Goal: Complete application form: Complete application form

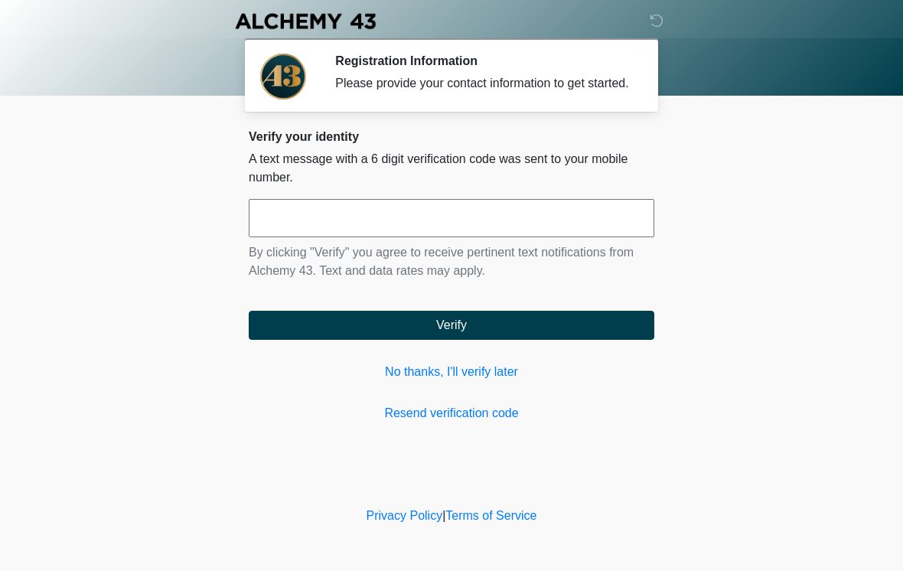
click at [439, 231] on input "text" at bounding box center [452, 218] width 406 height 38
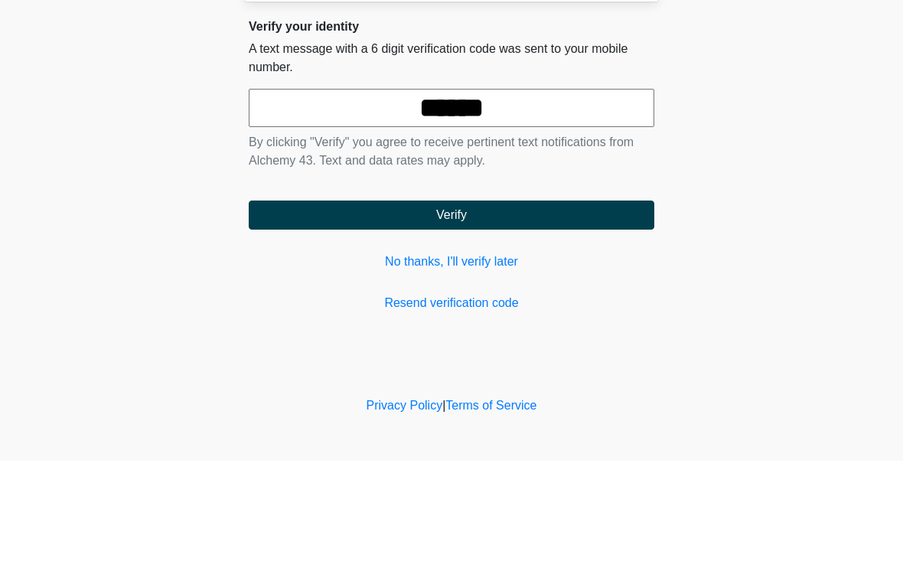
type input "******"
click at [559, 311] on button "Verify" at bounding box center [452, 325] width 406 height 29
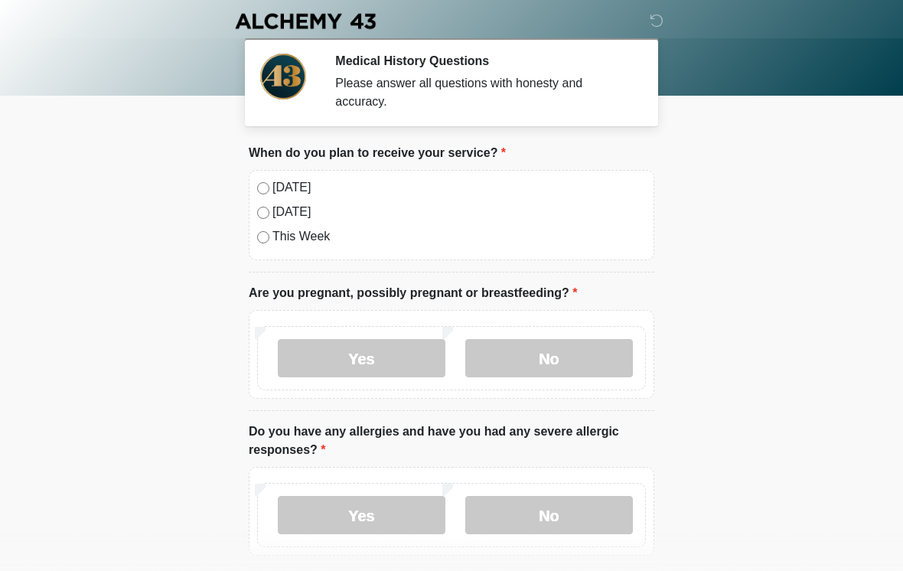
click at [569, 350] on label "No" at bounding box center [549, 358] width 168 height 38
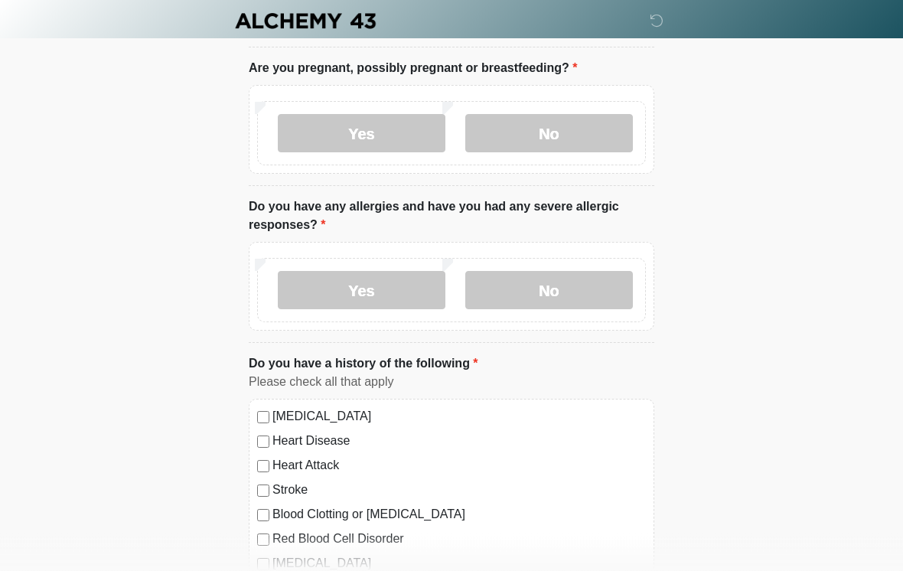
click at [586, 284] on label "No" at bounding box center [549, 291] width 168 height 38
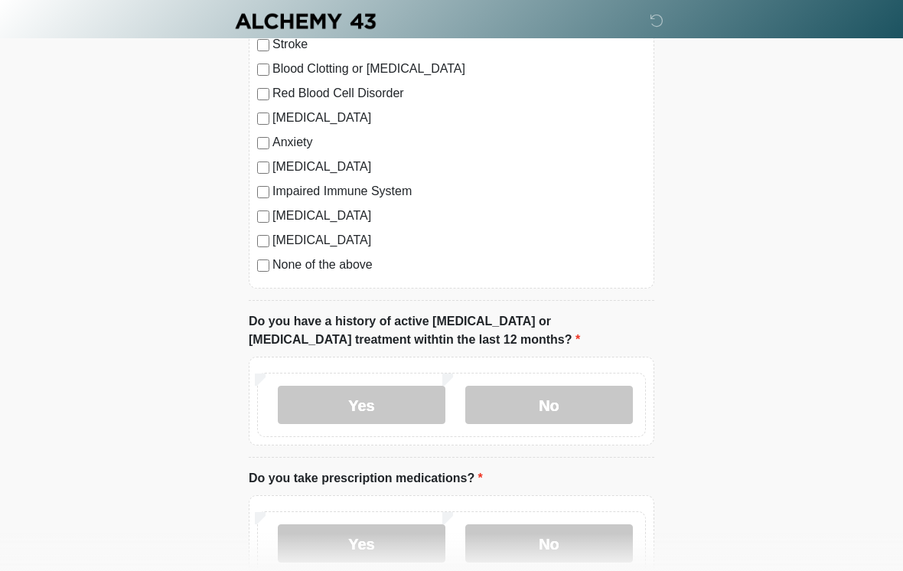
scroll to position [674, 0]
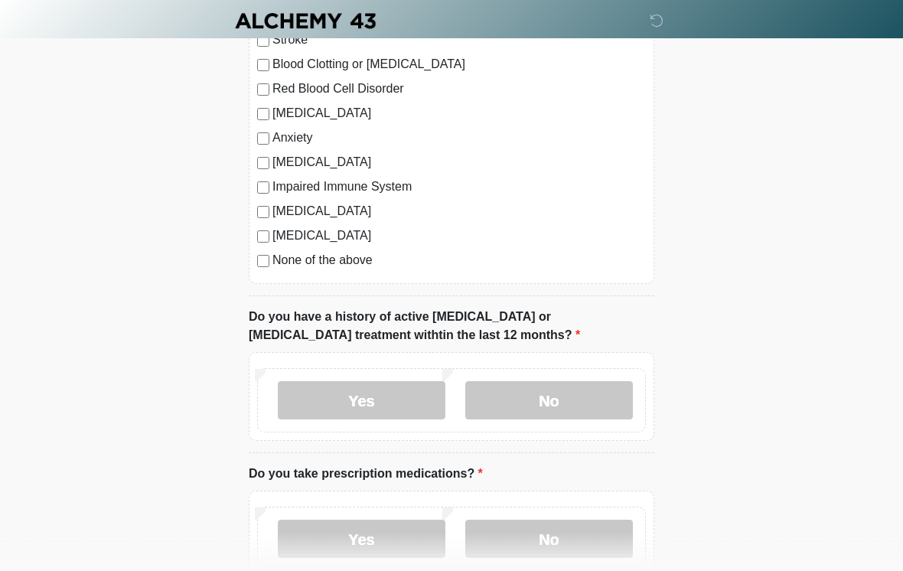
click at [565, 388] on label "No" at bounding box center [549, 401] width 168 height 38
click at [573, 544] on label "No" at bounding box center [549, 539] width 168 height 38
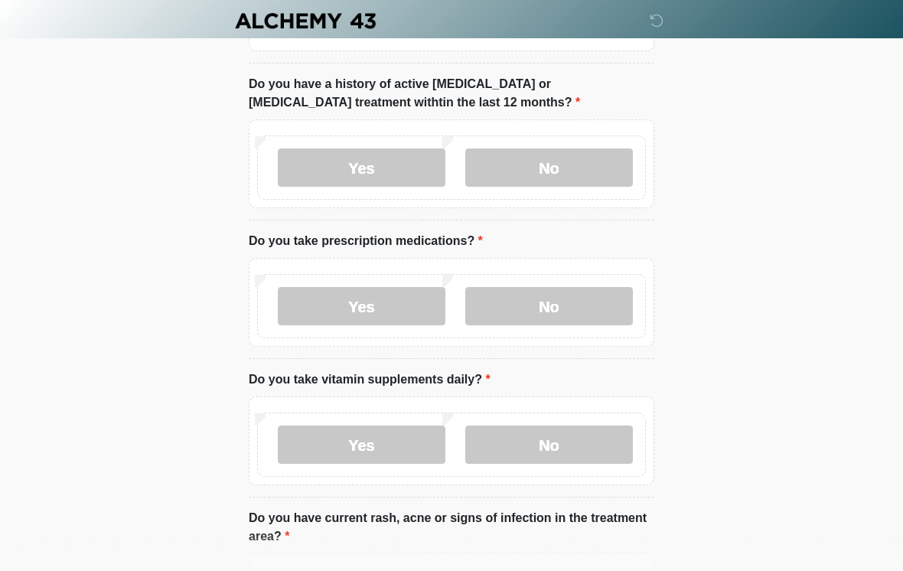
click at [383, 296] on label "Yes" at bounding box center [362, 307] width 168 height 38
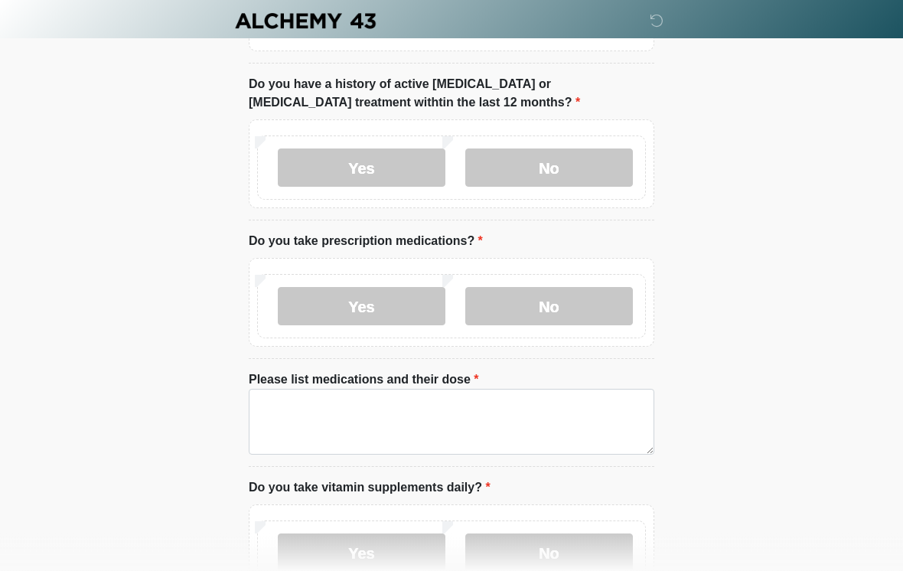
scroll to position [908, 0]
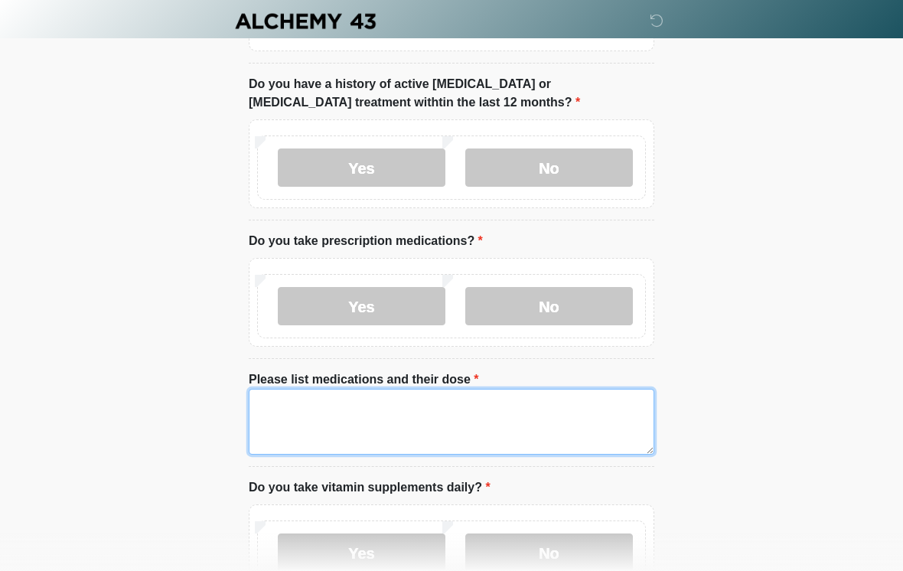
click at [458, 420] on textarea "Please list medications and their dose" at bounding box center [452, 422] width 406 height 66
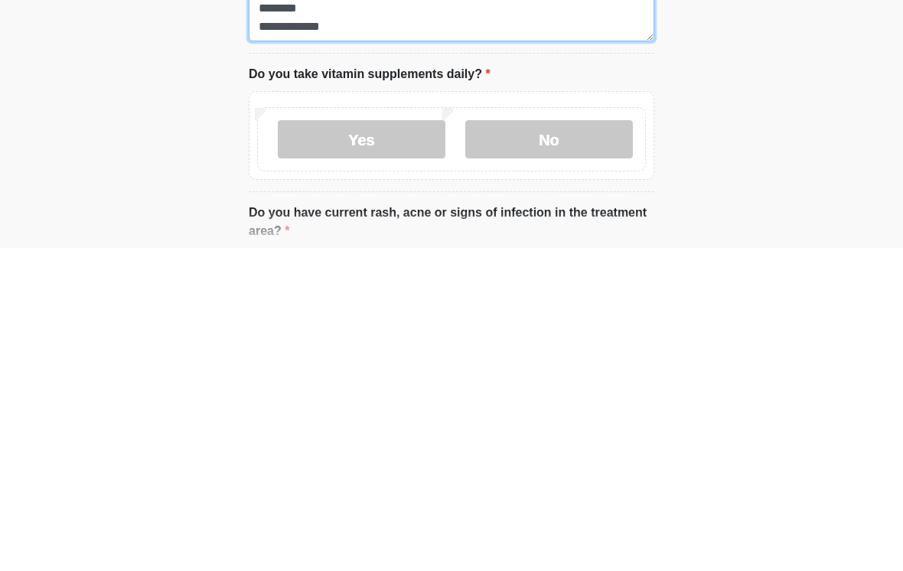
scroll to position [999, 0]
type textarea "**********"
click at [567, 443] on label "No" at bounding box center [549, 462] width 168 height 38
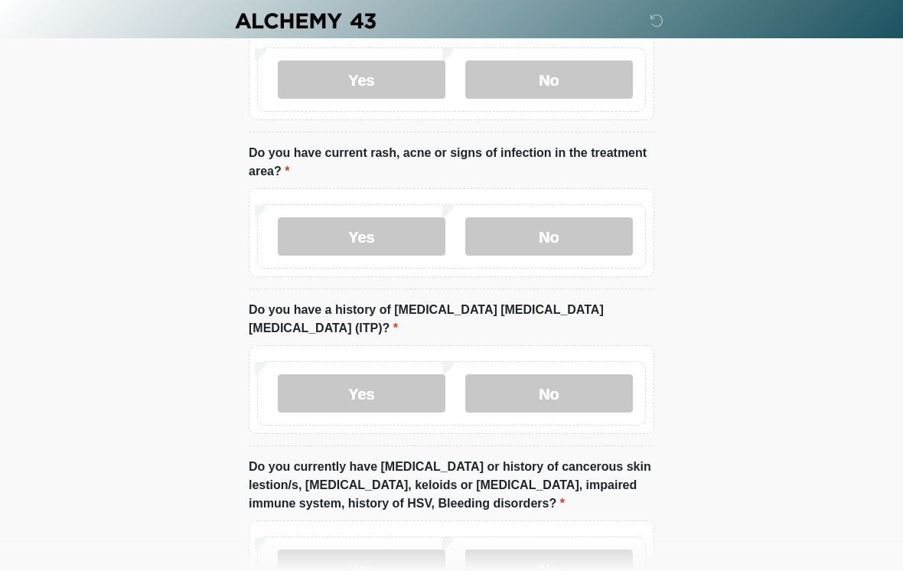
click at [589, 241] on label "No" at bounding box center [549, 237] width 168 height 38
click at [583, 374] on label "No" at bounding box center [549, 393] width 168 height 38
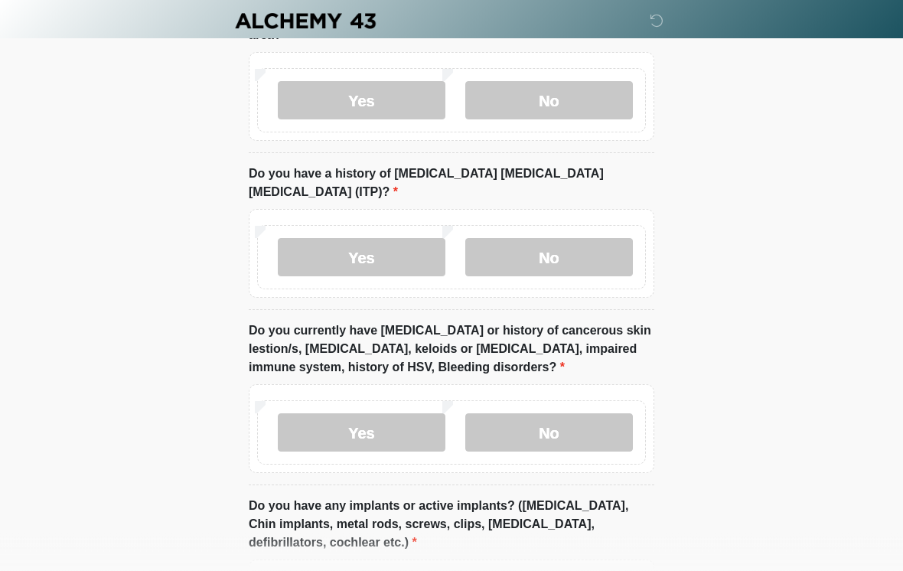
scroll to position [1517, 0]
click at [584, 416] on label "No" at bounding box center [549, 432] width 168 height 38
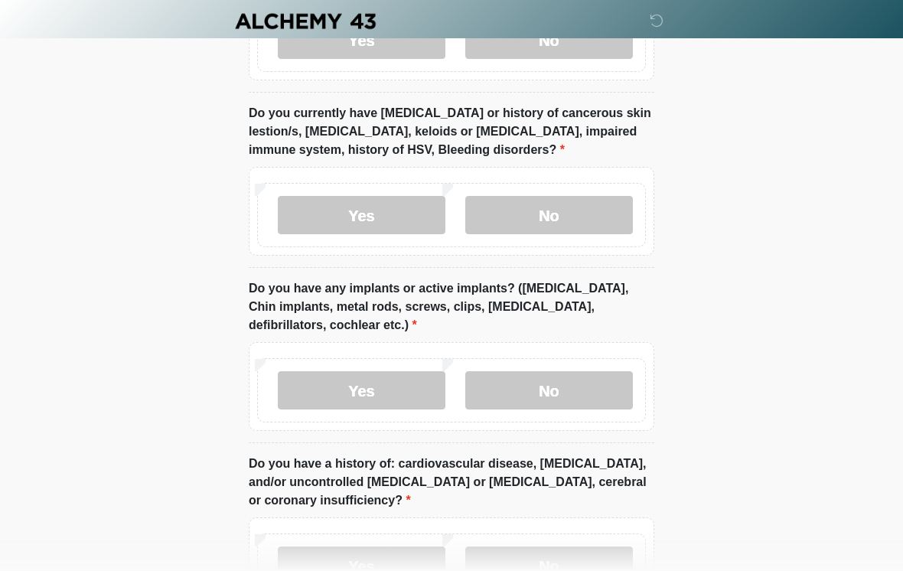
scroll to position [1733, 0]
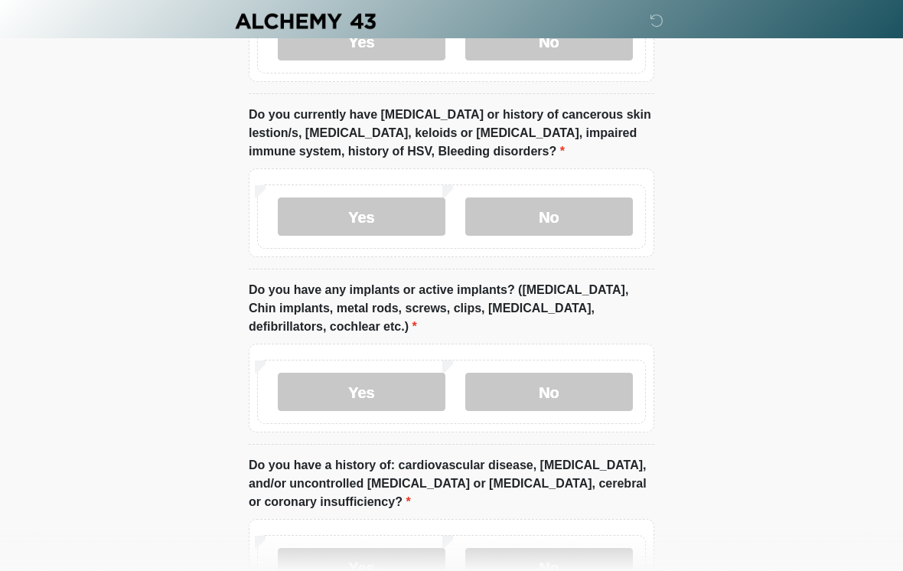
click at [587, 373] on label "No" at bounding box center [549, 392] width 168 height 38
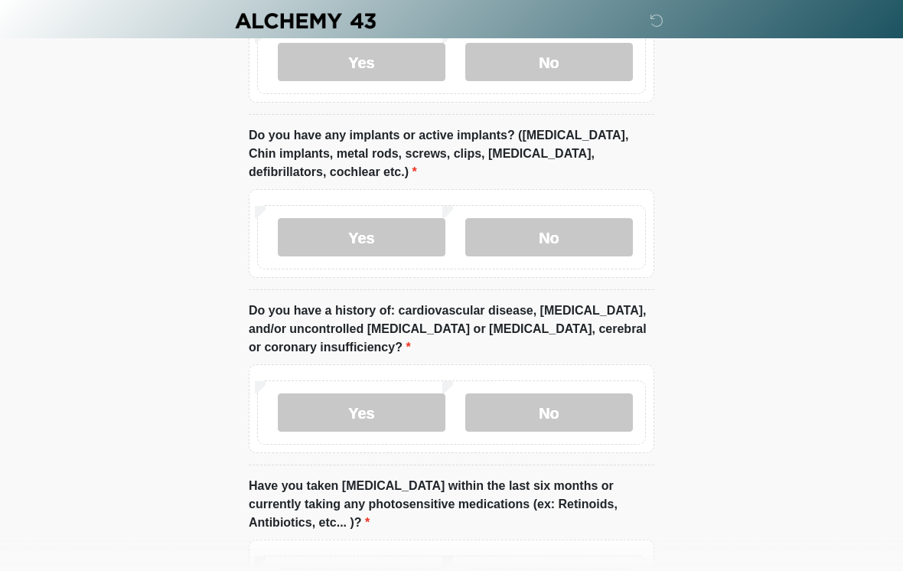
click at [583, 394] on label "No" at bounding box center [549, 413] width 168 height 38
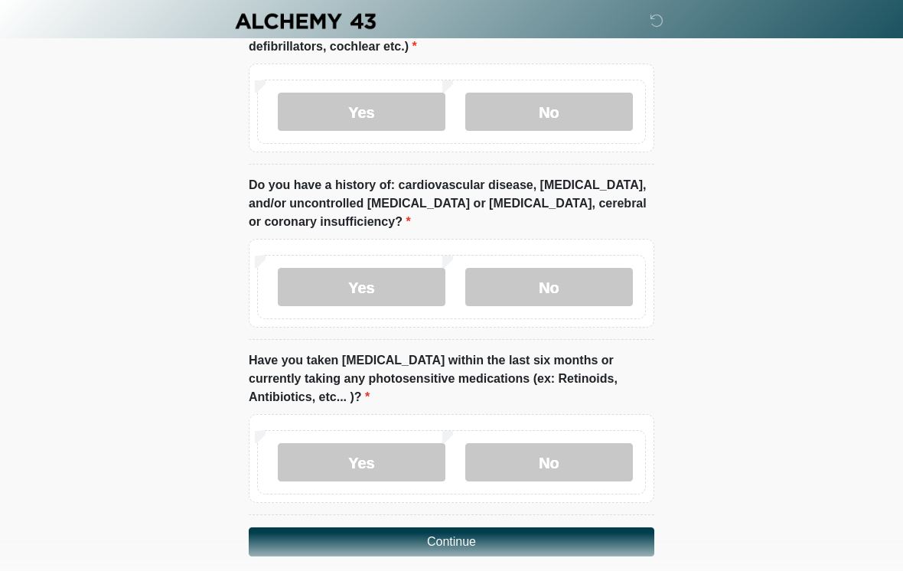
scroll to position [2034, 0]
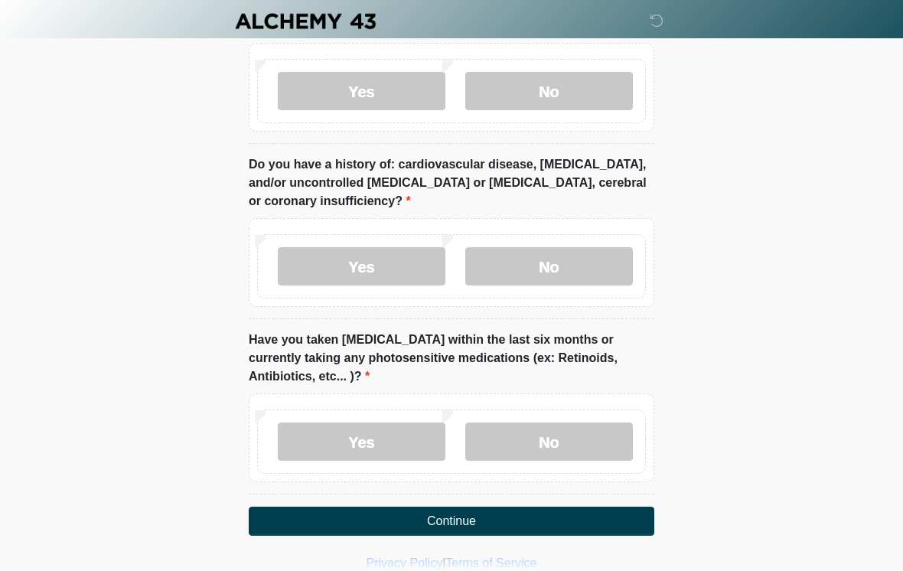
click at [575, 426] on label "No" at bounding box center [549, 442] width 168 height 38
click at [563, 510] on button "Continue" at bounding box center [452, 521] width 406 height 29
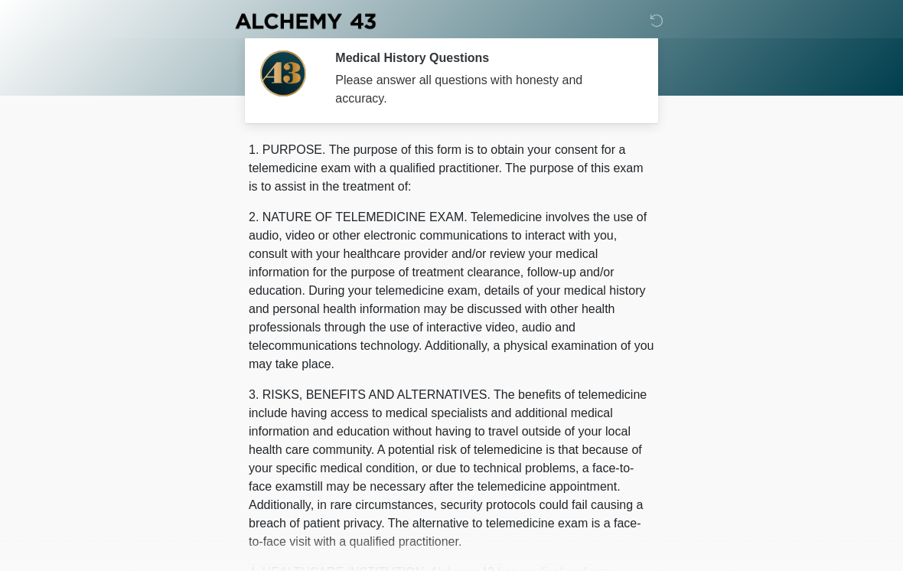
scroll to position [0, 0]
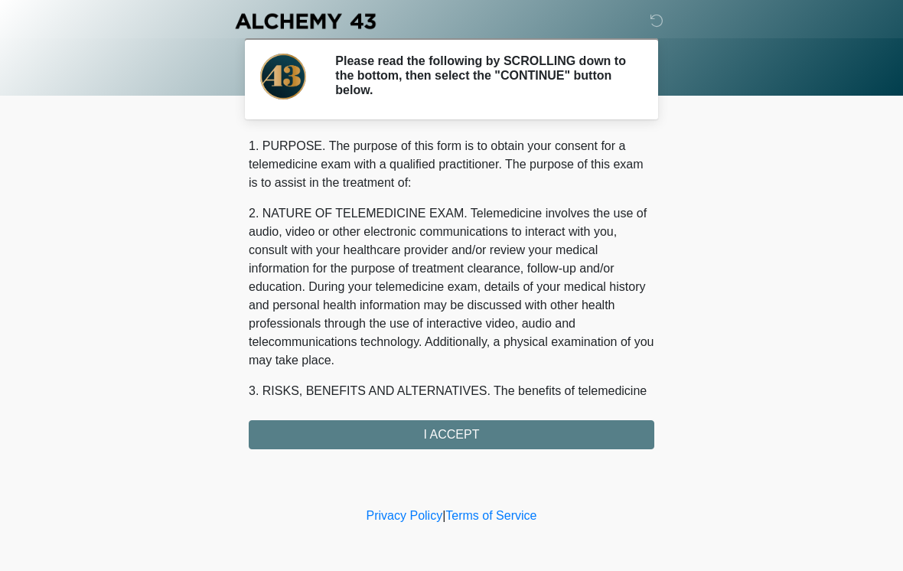
click at [480, 444] on div "1. PURPOSE. The purpose of this form is to obtain your consent for a telemedici…" at bounding box center [452, 293] width 406 height 312
click at [577, 431] on div "1. PURPOSE. The purpose of this form is to obtain your consent for a telemedici…" at bounding box center [452, 293] width 406 height 312
click at [448, 435] on div "1. PURPOSE. The purpose of this form is to obtain your consent for a telemedici…" at bounding box center [452, 293] width 406 height 312
click at [446, 434] on div "1. PURPOSE. The purpose of this form is to obtain your consent for a telemedici…" at bounding box center [452, 293] width 406 height 312
click at [456, 440] on div "1. PURPOSE. The purpose of this form is to obtain your consent for a telemedici…" at bounding box center [452, 293] width 406 height 312
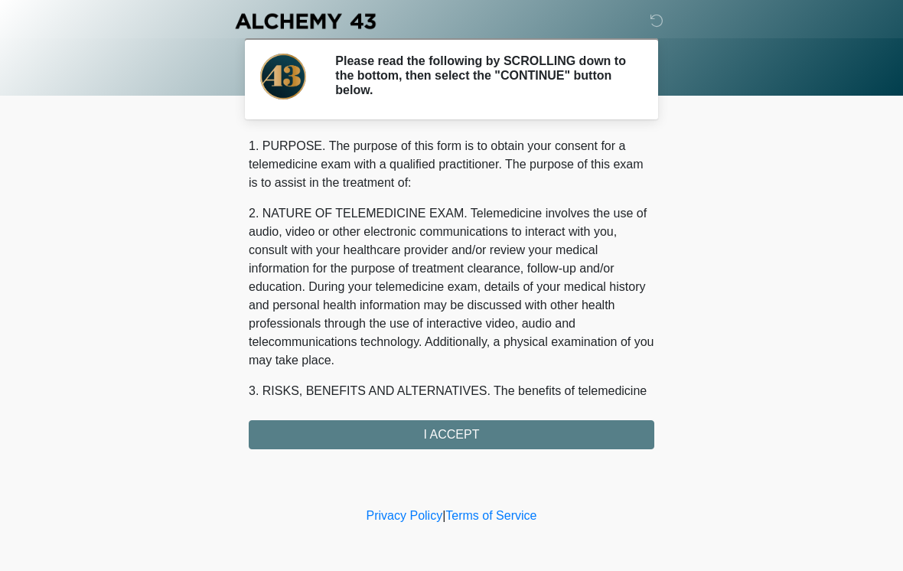
click at [456, 439] on div "1. PURPOSE. The purpose of this form is to obtain your consent for a telemedici…" at bounding box center [452, 293] width 406 height 312
click at [472, 438] on div "1. PURPOSE. The purpose of this form is to obtain your consent for a telemedici…" at bounding box center [452, 293] width 406 height 312
click at [472, 437] on div "1. PURPOSE. The purpose of this form is to obtain your consent for a telemedici…" at bounding box center [452, 293] width 406 height 312
click at [449, 426] on div "1. PURPOSE. The purpose of this form is to obtain your consent for a telemedici…" at bounding box center [452, 293] width 406 height 312
click at [484, 437] on div "1. PURPOSE. The purpose of this form is to obtain your consent for a telemedici…" at bounding box center [452, 293] width 406 height 312
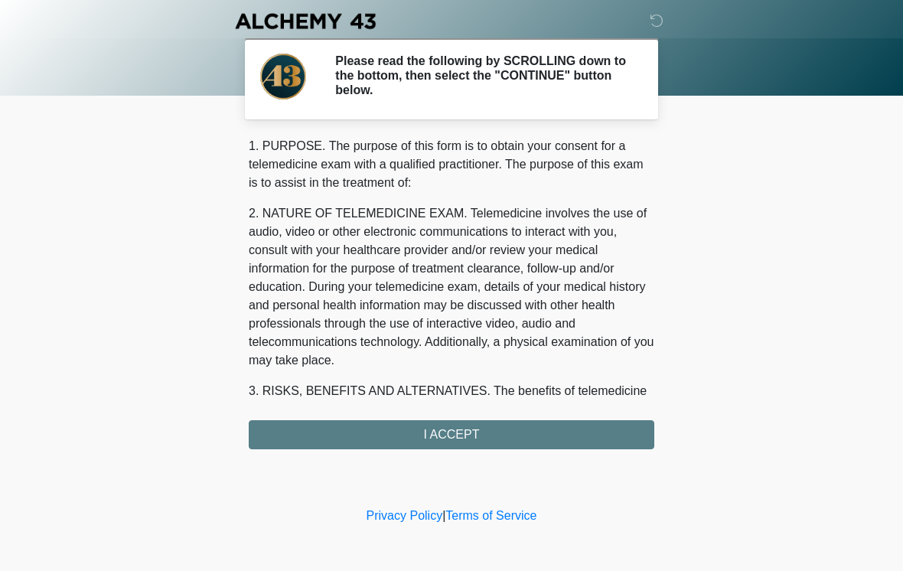
click at [445, 431] on div "1. PURPOSE. The purpose of this form is to obtain your consent for a telemedici…" at bounding box center [452, 293] width 406 height 312
click at [498, 423] on div "1. PURPOSE. The purpose of this form is to obtain your consent for a telemedici…" at bounding box center [452, 293] width 406 height 312
click at [466, 426] on div "1. PURPOSE. The purpose of this form is to obtain your consent for a telemedici…" at bounding box center [452, 293] width 406 height 312
click at [443, 426] on div "1. PURPOSE. The purpose of this form is to obtain your consent for a telemedici…" at bounding box center [452, 293] width 406 height 312
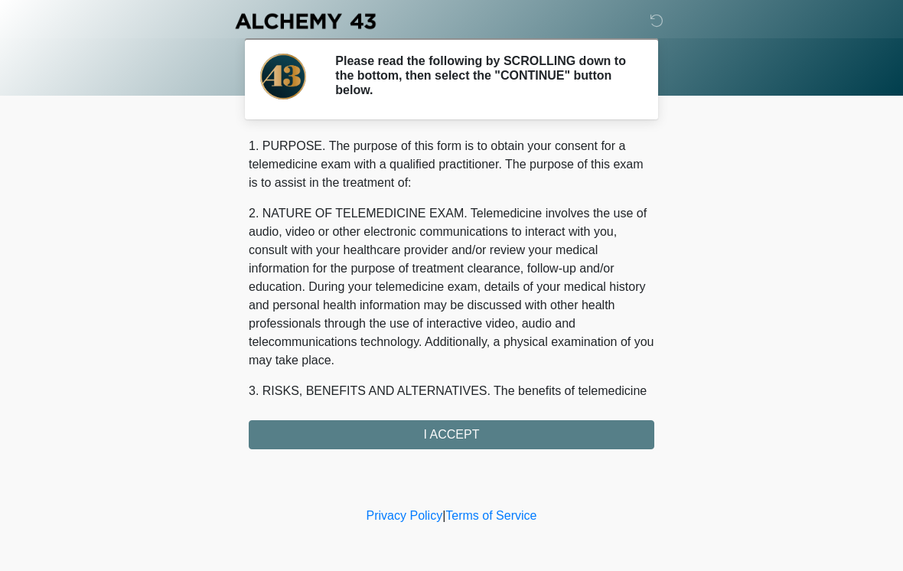
click at [441, 443] on div "1. PURPOSE. The purpose of this form is to obtain your consent for a telemedici…" at bounding box center [452, 293] width 406 height 312
click at [442, 428] on div "1. PURPOSE. The purpose of this form is to obtain your consent for a telemedici…" at bounding box center [452, 293] width 406 height 312
click at [462, 437] on div "1. PURPOSE. The purpose of this form is to obtain your consent for a telemedici…" at bounding box center [452, 293] width 406 height 312
click at [519, 424] on div "1. PURPOSE. The purpose of this form is to obtain your consent for a telemedici…" at bounding box center [452, 293] width 406 height 312
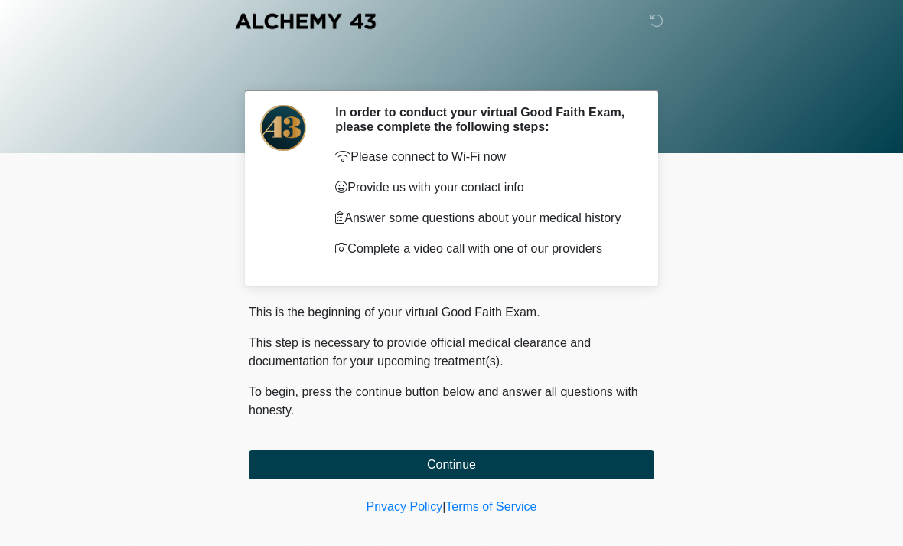
click at [384, 478] on button "Continue" at bounding box center [452, 464] width 406 height 29
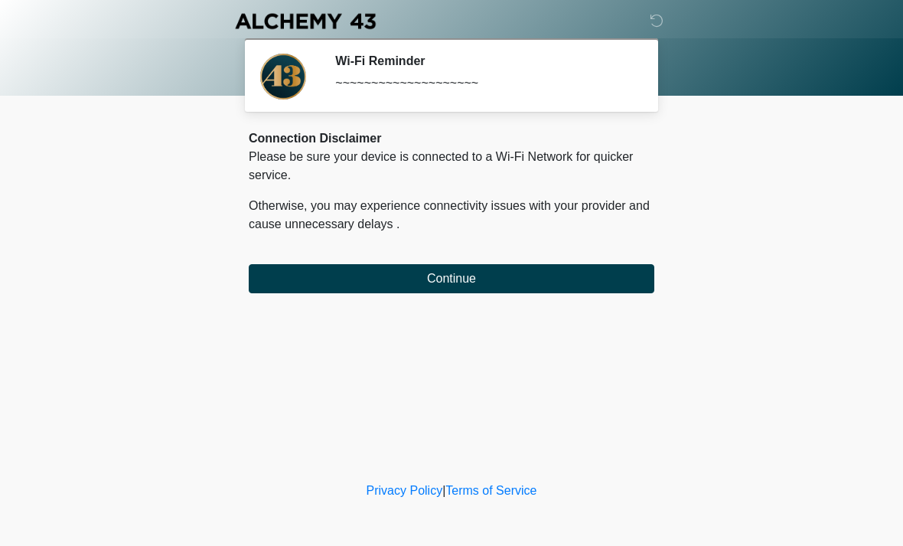
click at [425, 280] on button "Continue" at bounding box center [452, 278] width 406 height 29
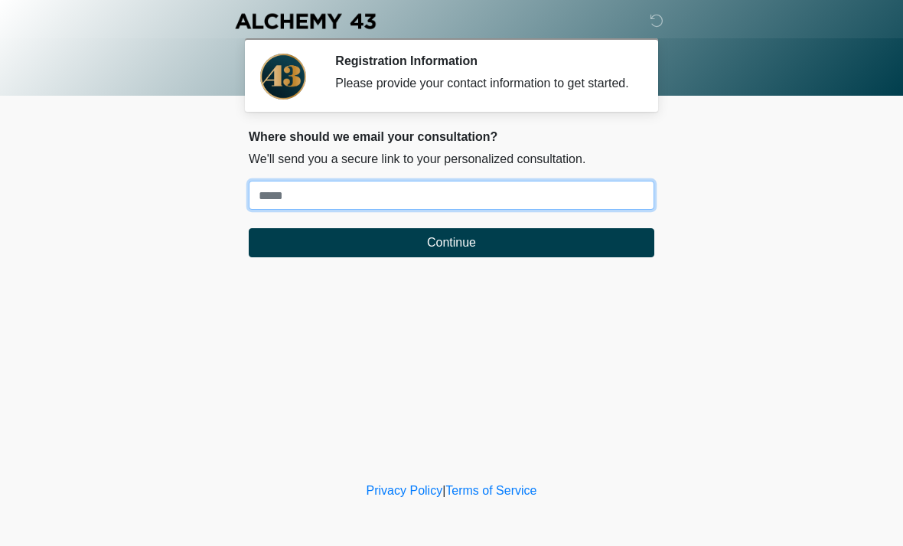
click at [577, 210] on input "Where should we email your treatment plan?" at bounding box center [452, 195] width 406 height 29
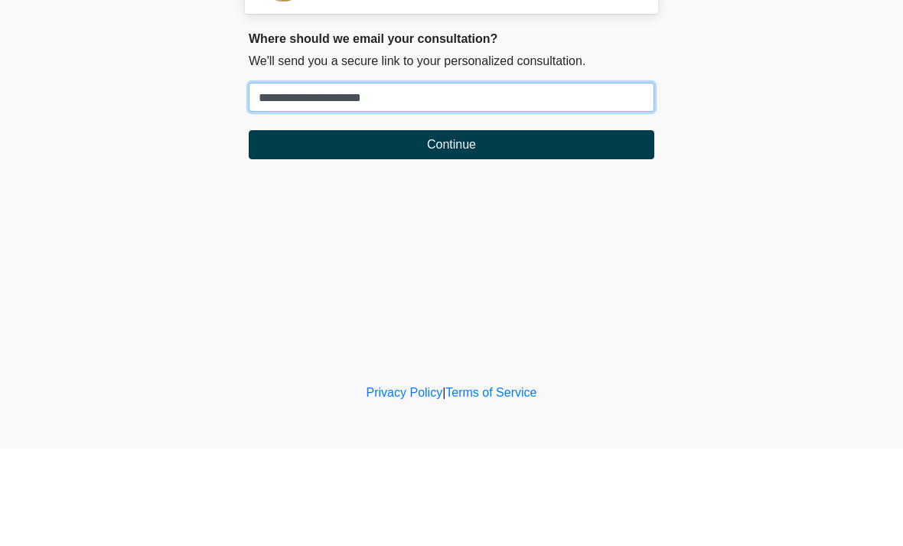
type input "**********"
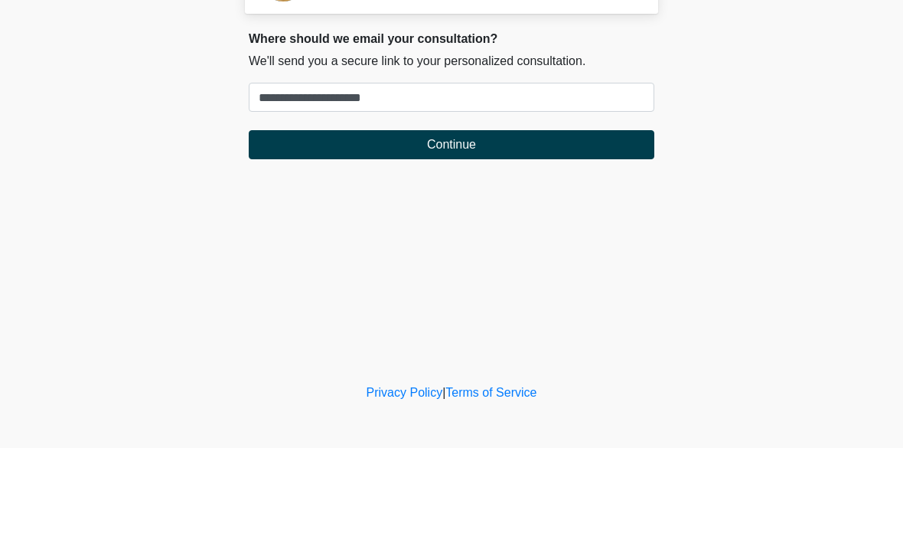
click at [597, 228] on button "Continue" at bounding box center [452, 242] width 406 height 29
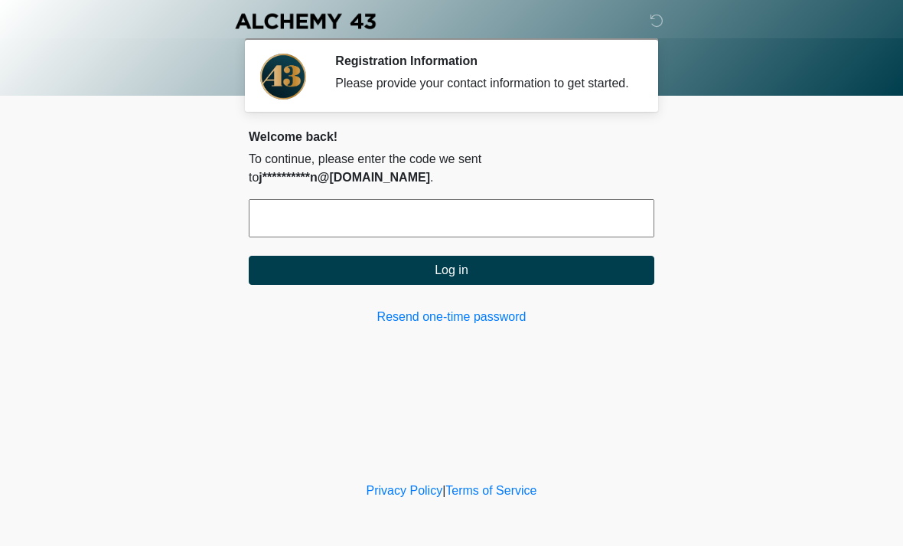
click at [461, 215] on input "text" at bounding box center [452, 218] width 406 height 38
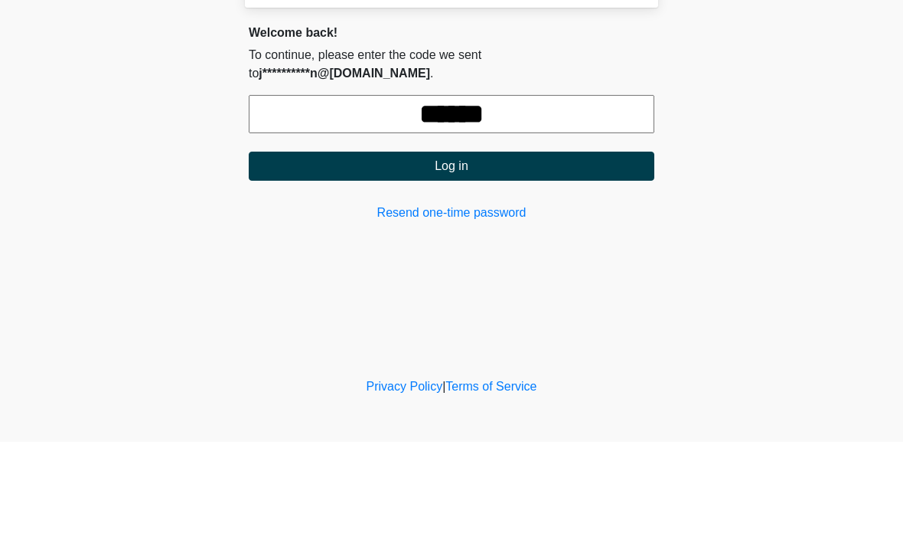
type input "******"
click at [543, 256] on button "Log in" at bounding box center [452, 270] width 406 height 29
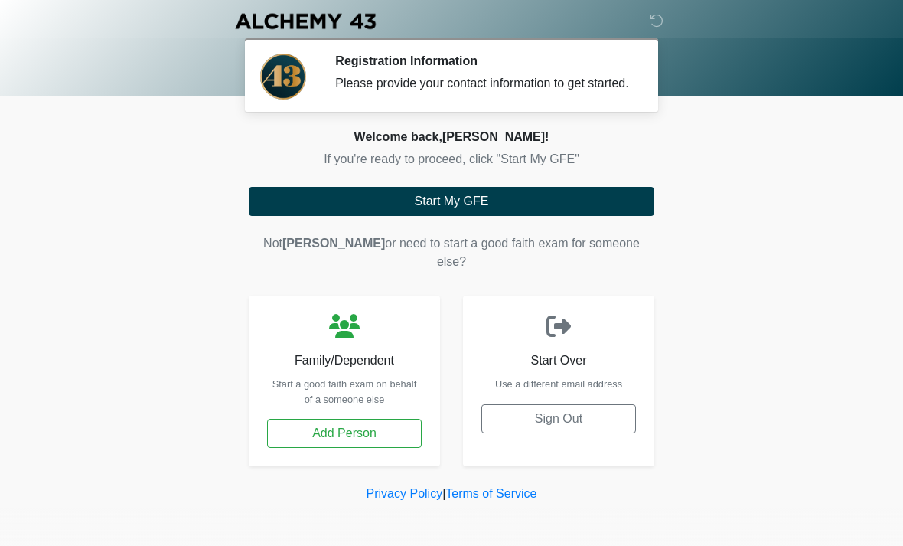
click at [534, 214] on button "Start My GFE" at bounding box center [452, 201] width 406 height 29
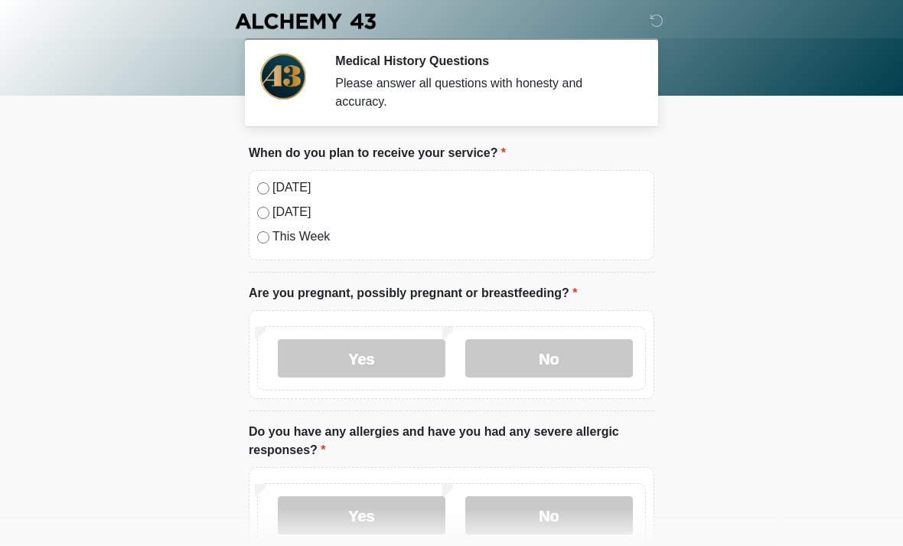
click at [571, 364] on label "No" at bounding box center [549, 358] width 168 height 38
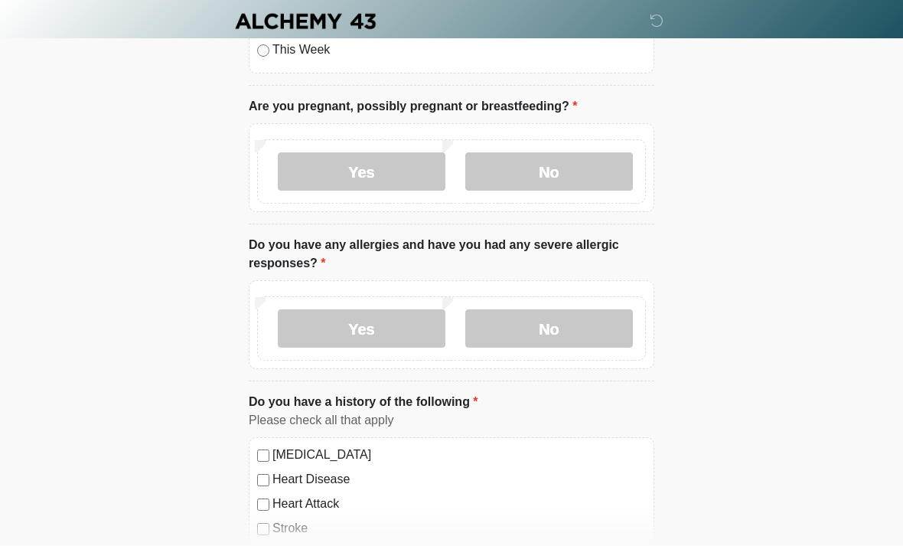
click at [593, 334] on label "No" at bounding box center [549, 328] width 168 height 38
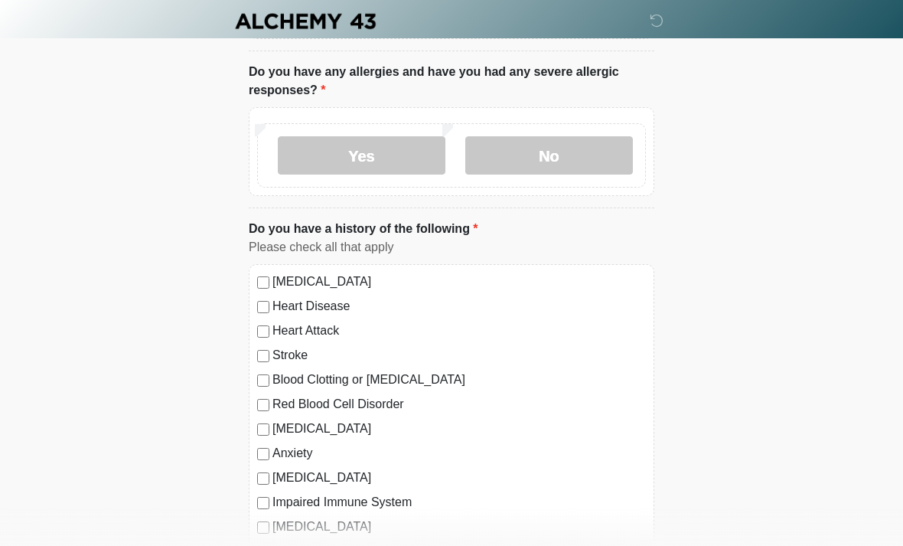
scroll to position [444, 0]
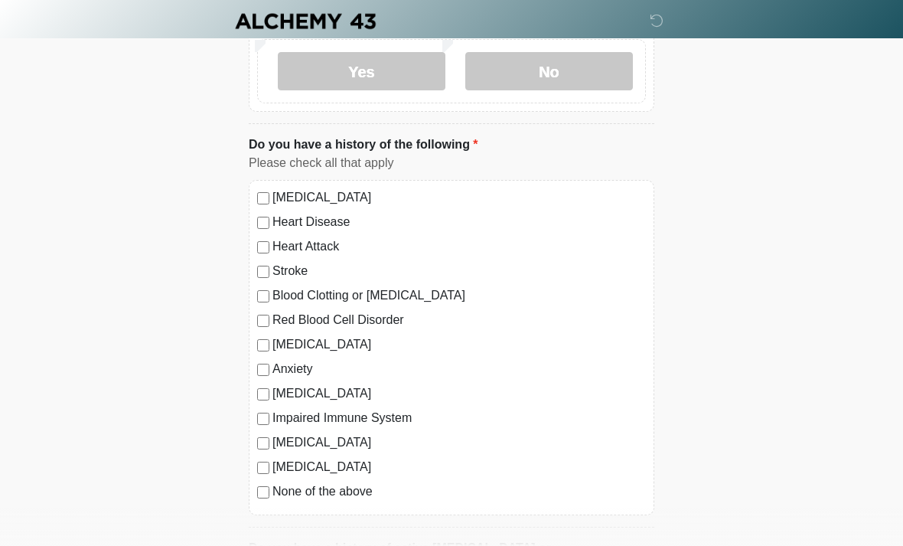
click at [350, 495] on label "None of the above" at bounding box center [460, 491] width 374 height 18
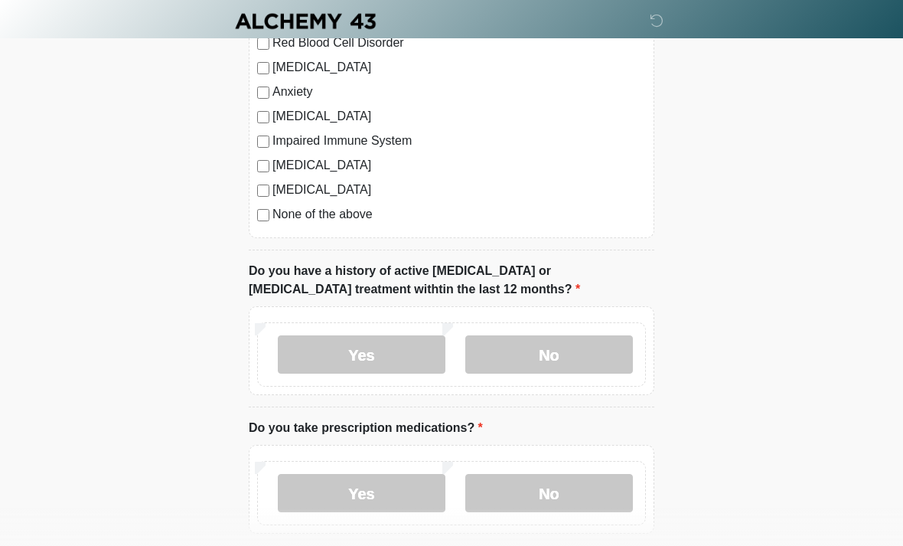
scroll to position [733, 0]
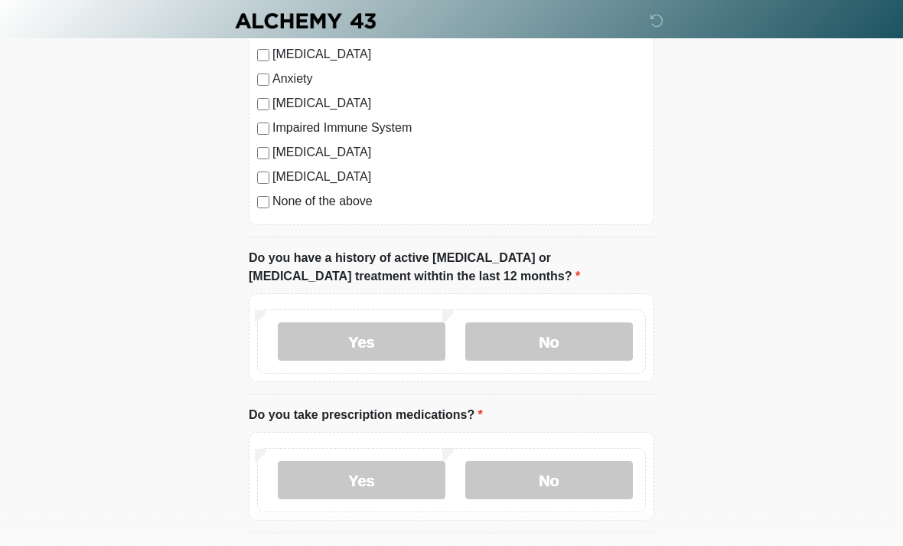
click at [572, 333] on label "No" at bounding box center [549, 342] width 168 height 38
click at [586, 475] on label "No" at bounding box center [549, 480] width 168 height 38
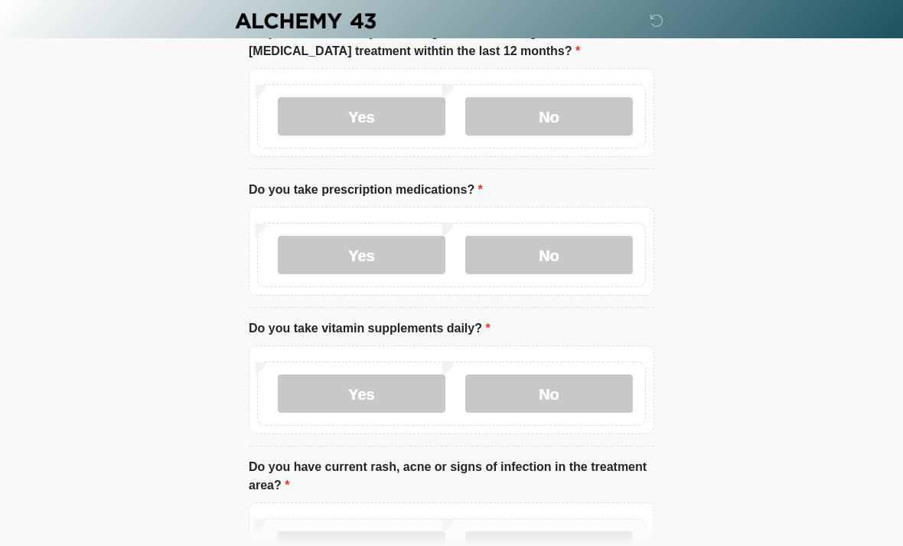
scroll to position [983, 0]
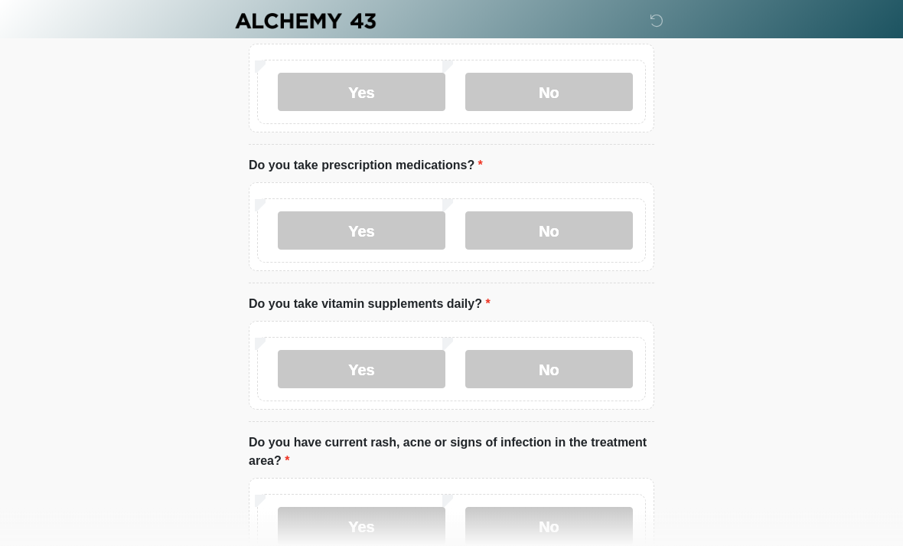
click at [584, 378] on label "No" at bounding box center [549, 370] width 168 height 38
click at [369, 238] on label "Yes" at bounding box center [362, 230] width 168 height 38
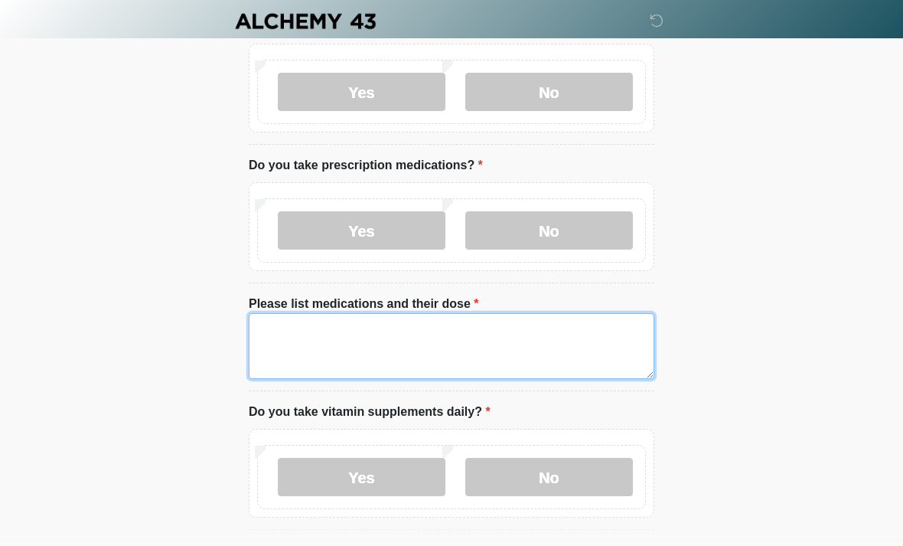
click at [482, 320] on textarea "Please list medications and their dose" at bounding box center [452, 346] width 406 height 66
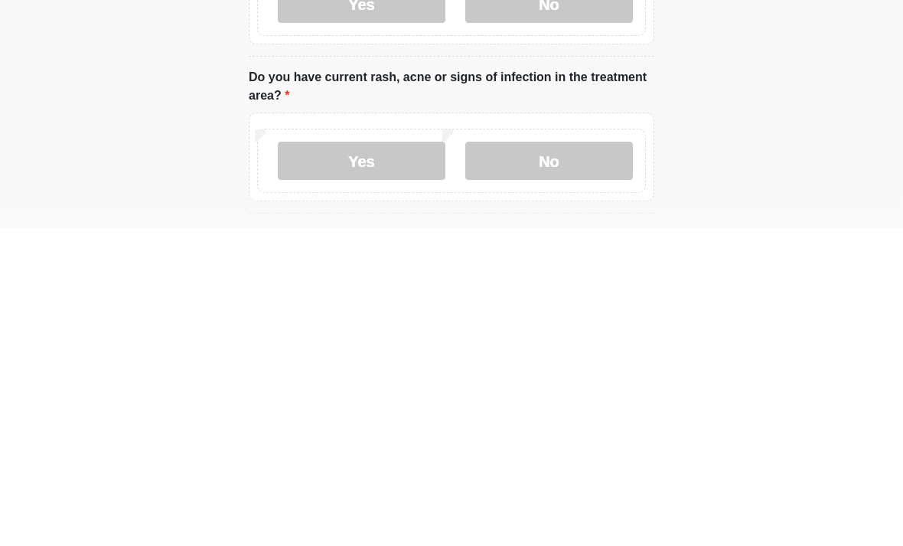
type textarea "**********"
click at [594, 460] on label "No" at bounding box center [549, 479] width 168 height 38
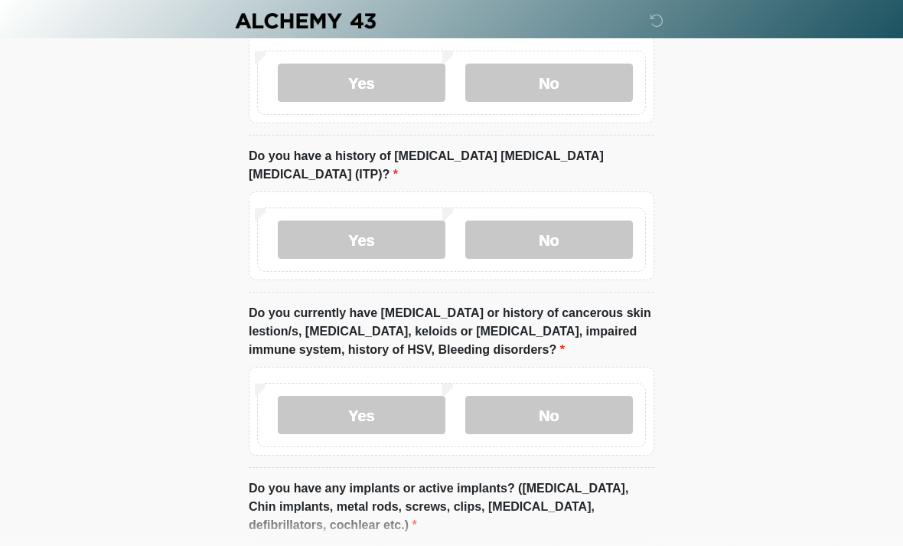
scroll to position [1534, 0]
click at [578, 221] on label "No" at bounding box center [549, 240] width 168 height 38
click at [567, 397] on label "No" at bounding box center [549, 416] width 168 height 38
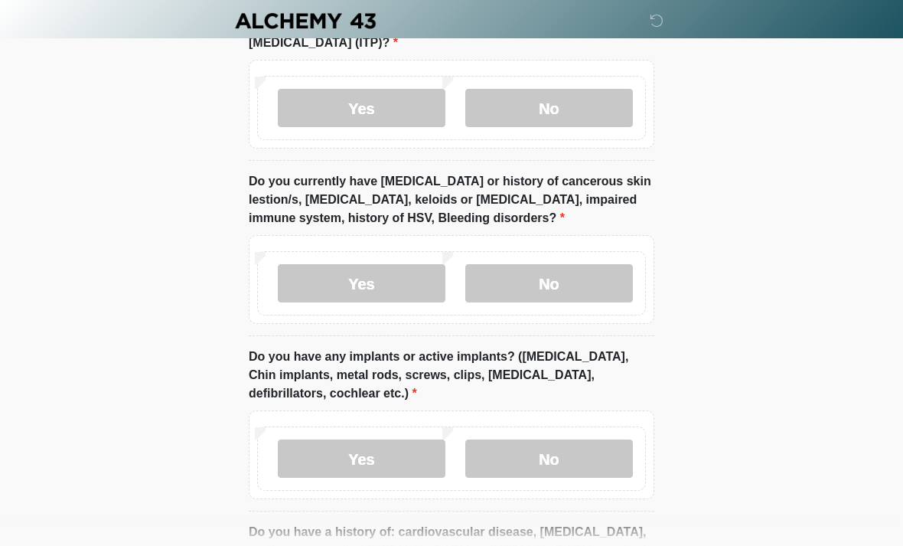
click at [596, 440] on label "No" at bounding box center [549, 459] width 168 height 38
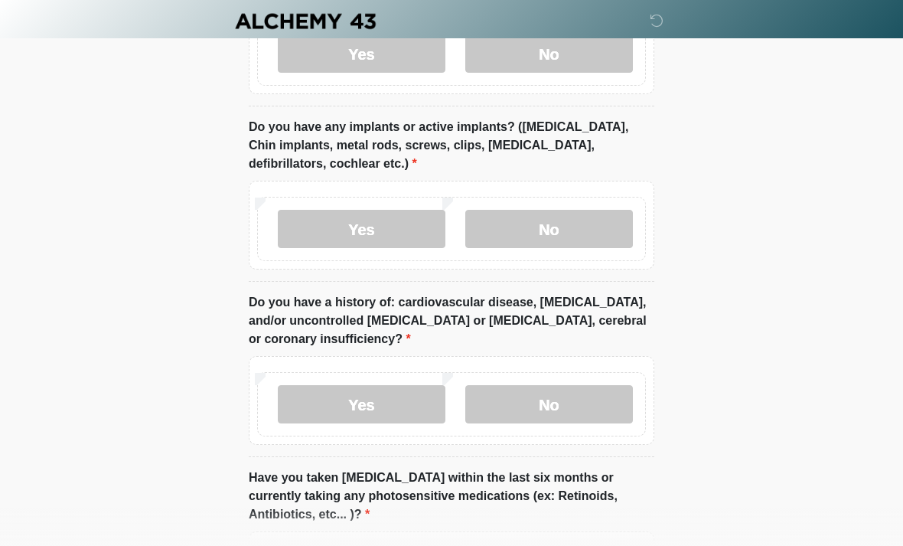
click at [584, 385] on label "No" at bounding box center [549, 404] width 168 height 38
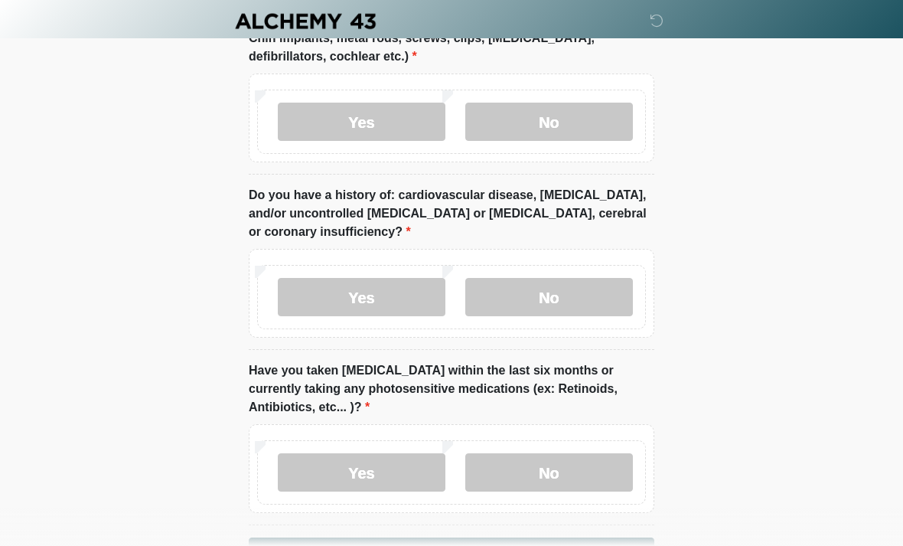
scroll to position [2034, 0]
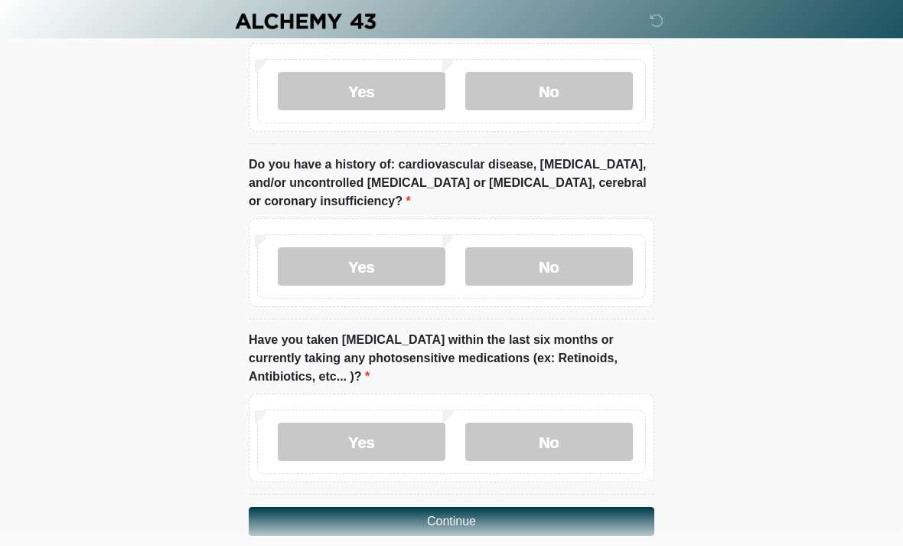
click at [572, 425] on label "No" at bounding box center [549, 442] width 168 height 38
click at [589, 507] on button "Continue" at bounding box center [452, 521] width 406 height 29
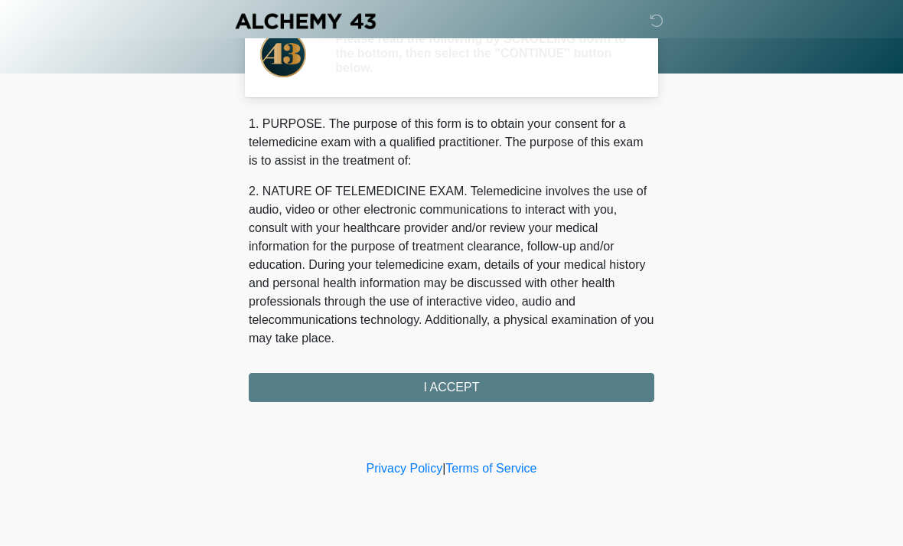
scroll to position [0, 0]
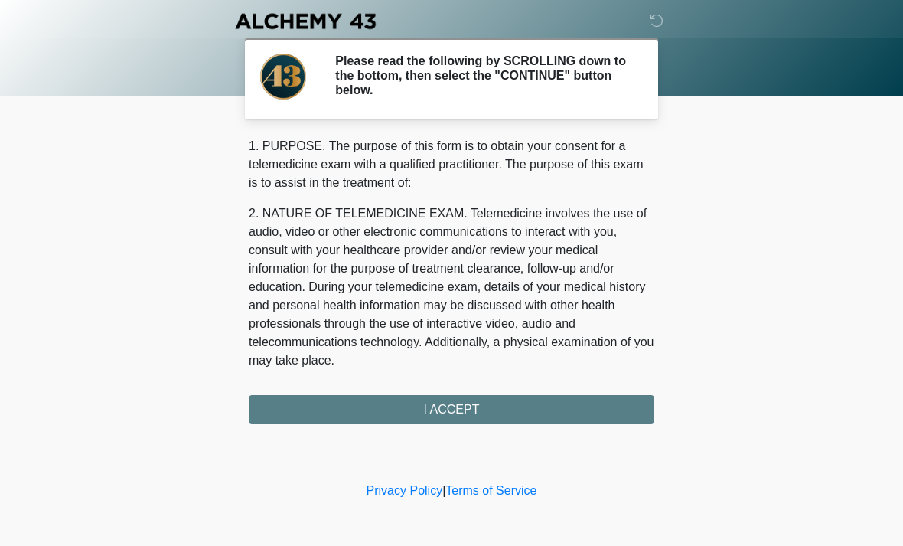
click at [544, 418] on div "1. PURPOSE. The purpose of this form is to obtain your consent for a telemedici…" at bounding box center [452, 280] width 406 height 287
click at [490, 410] on div "1. PURPOSE. The purpose of this form is to obtain your consent for a telemedici…" at bounding box center [452, 280] width 406 height 287
click at [466, 406] on div "1. PURPOSE. The purpose of this form is to obtain your consent for a telemedici…" at bounding box center [452, 280] width 406 height 287
click at [314, 410] on div "1. PURPOSE. The purpose of this form is to obtain your consent for a telemedici…" at bounding box center [452, 280] width 406 height 287
click at [306, 389] on div "1. PURPOSE. The purpose of this form is to obtain your consent for a telemedici…" at bounding box center [452, 280] width 406 height 287
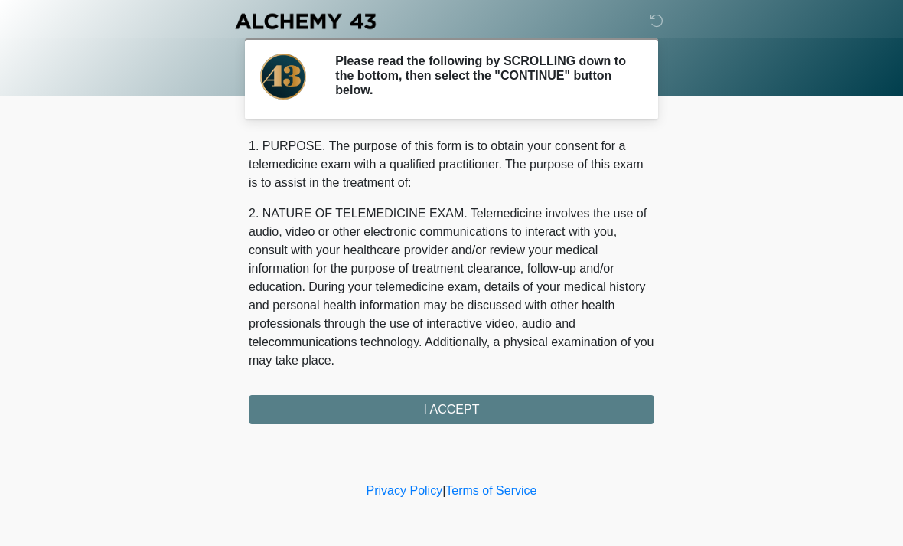
click at [306, 389] on div "1. PURPOSE. The purpose of this form is to obtain your consent for a telemedici…" at bounding box center [452, 280] width 406 height 287
click at [322, 391] on div "1. PURPOSE. The purpose of this form is to obtain your consent for a telemedici…" at bounding box center [452, 280] width 406 height 287
click at [315, 388] on div "1. PURPOSE. The purpose of this form is to obtain your consent for a telemedici…" at bounding box center [452, 280] width 406 height 287
click at [595, 407] on div "1. PURPOSE. The purpose of this form is to obtain your consent for a telemedici…" at bounding box center [452, 280] width 406 height 287
click at [284, 418] on div "1. PURPOSE. The purpose of this form is to obtain your consent for a telemedici…" at bounding box center [452, 280] width 406 height 287
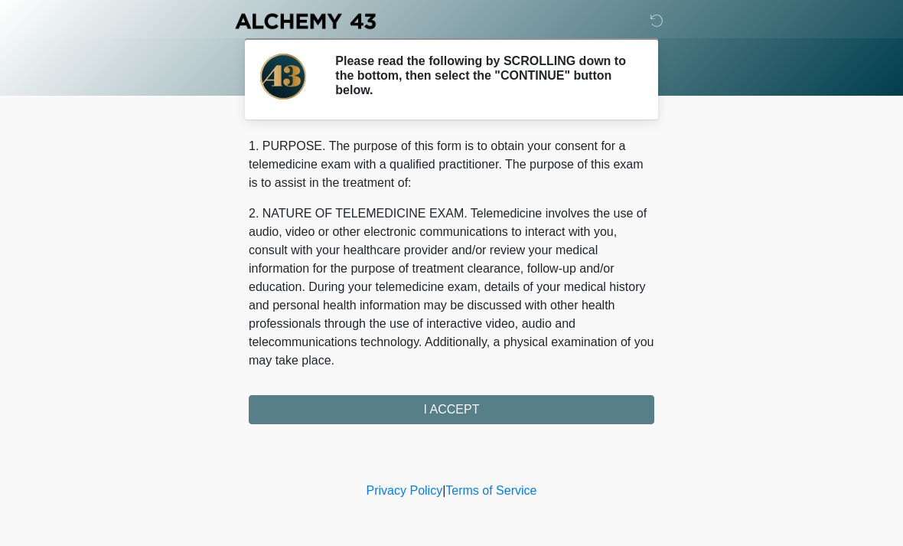
click at [284, 418] on div "1. PURPOSE. The purpose of this form is to obtain your consent for a telemedici…" at bounding box center [452, 280] width 406 height 287
click at [288, 403] on div "1. PURPOSE. The purpose of this form is to obtain your consent for a telemedici…" at bounding box center [452, 280] width 406 height 287
click at [283, 396] on div "1. PURPOSE. The purpose of this form is to obtain your consent for a telemedici…" at bounding box center [452, 280] width 406 height 287
click at [442, 406] on div "1. PURPOSE. The purpose of this form is to obtain your consent for a telemedici…" at bounding box center [452, 280] width 406 height 287
click at [436, 401] on div "1. PURPOSE. The purpose of this form is to obtain your consent for a telemedici…" at bounding box center [452, 280] width 406 height 287
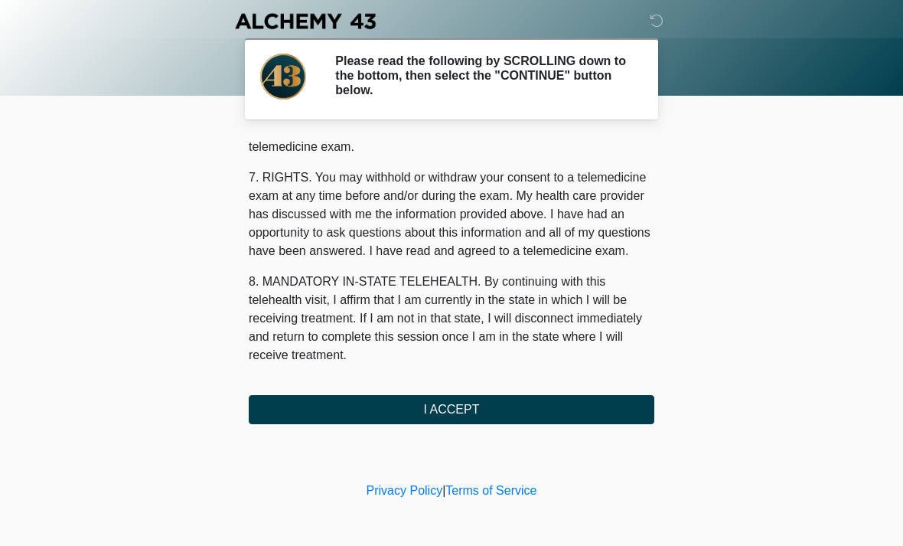
scroll to position [648, 0]
click at [310, 402] on button "I ACCEPT" at bounding box center [452, 409] width 406 height 29
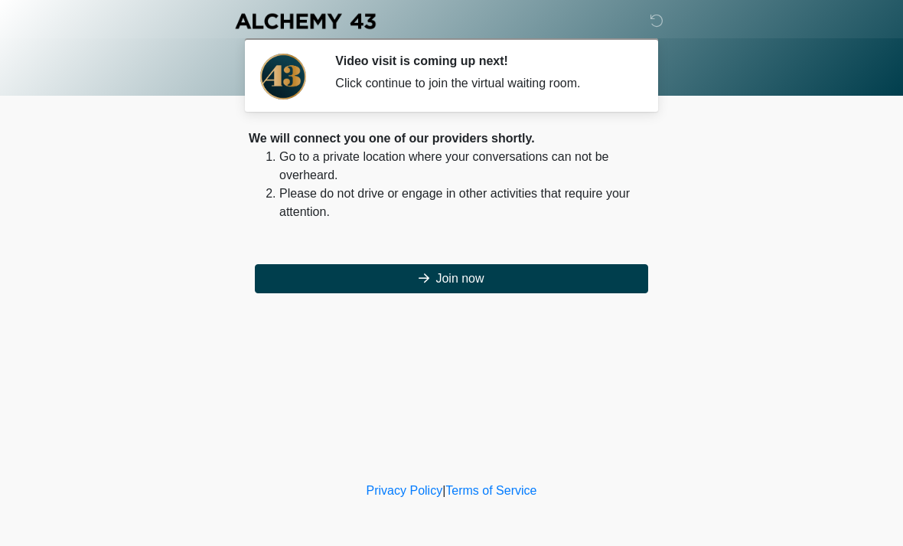
click at [289, 270] on button "Join now" at bounding box center [452, 278] width 394 height 29
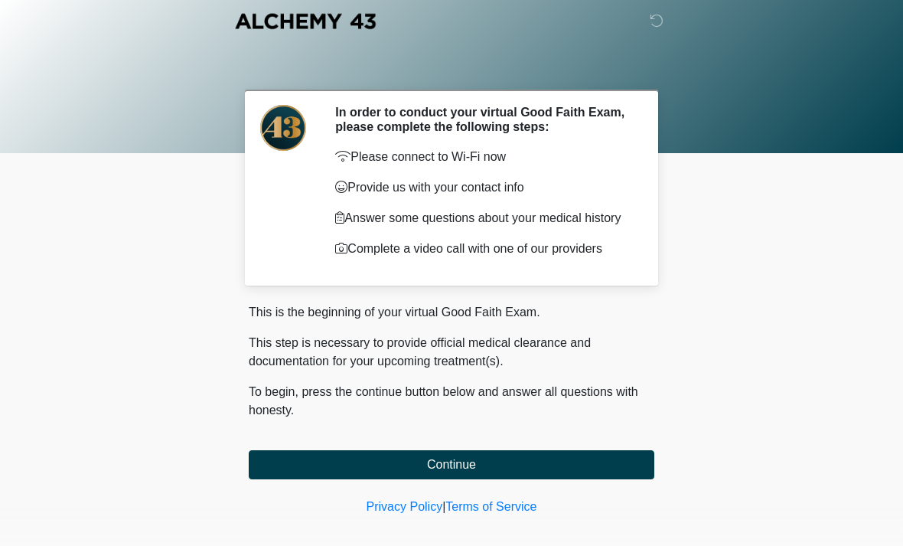
click at [536, 475] on button "Continue" at bounding box center [452, 464] width 406 height 29
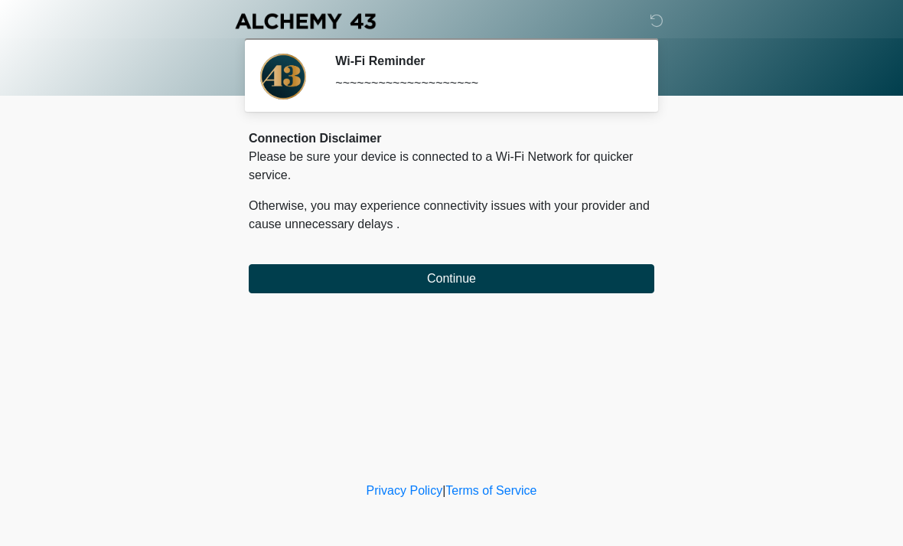
click at [493, 283] on button "Continue" at bounding box center [452, 278] width 406 height 29
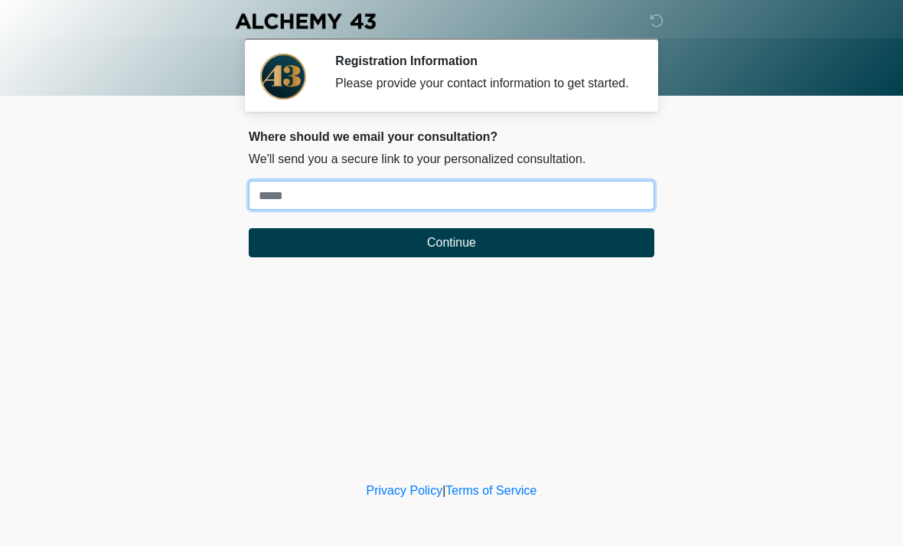
click at [416, 207] on input "Where should we email your treatment plan?" at bounding box center [452, 195] width 406 height 29
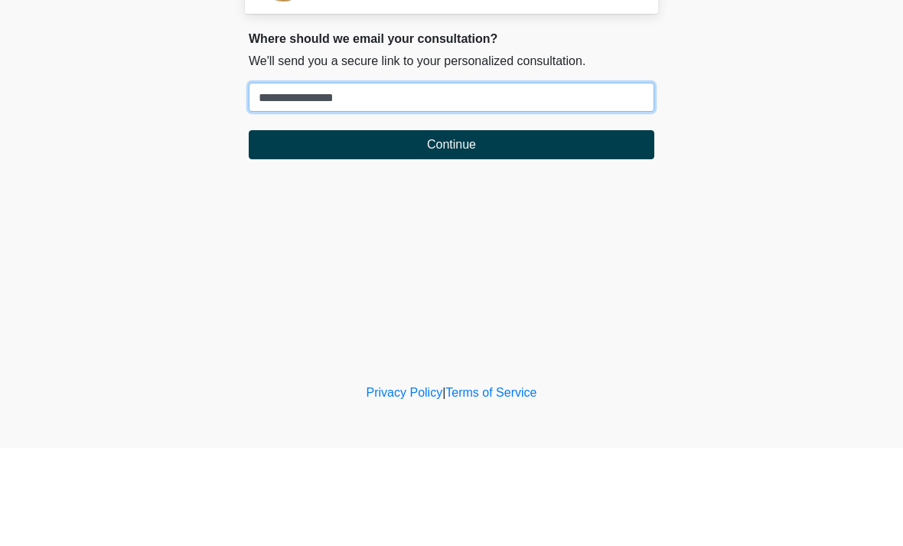
type input "**********"
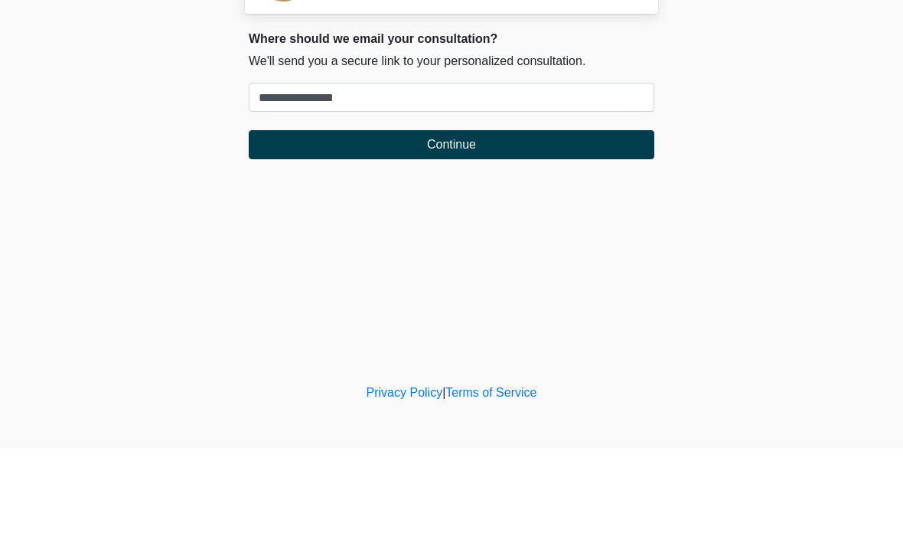
click at [482, 228] on button "Continue" at bounding box center [452, 242] width 406 height 29
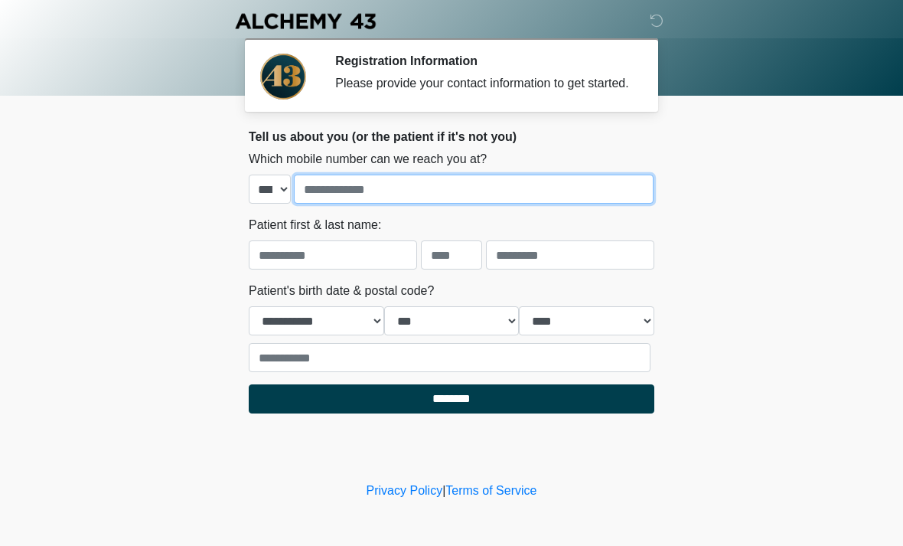
click at [440, 204] on input "tel" at bounding box center [474, 189] width 360 height 29
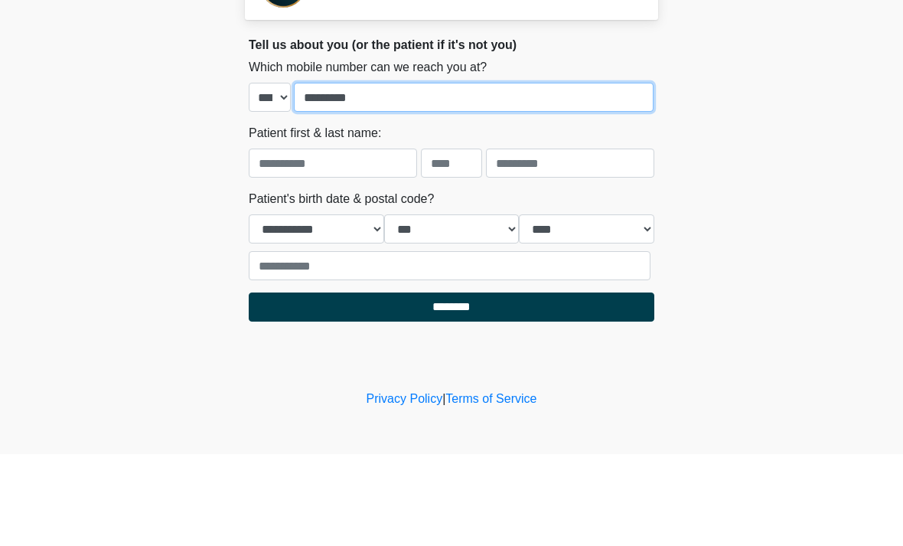
type input "*********"
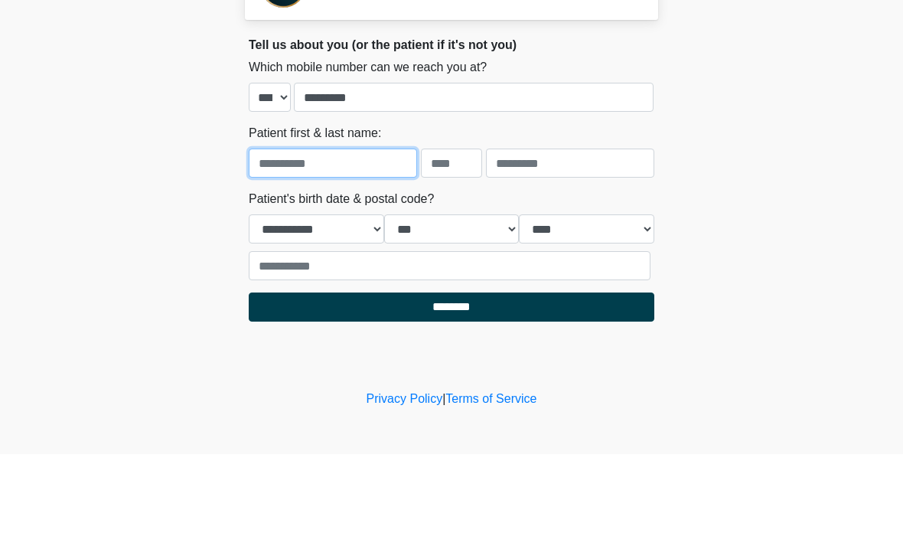
click at [363, 240] on input "text" at bounding box center [333, 254] width 168 height 29
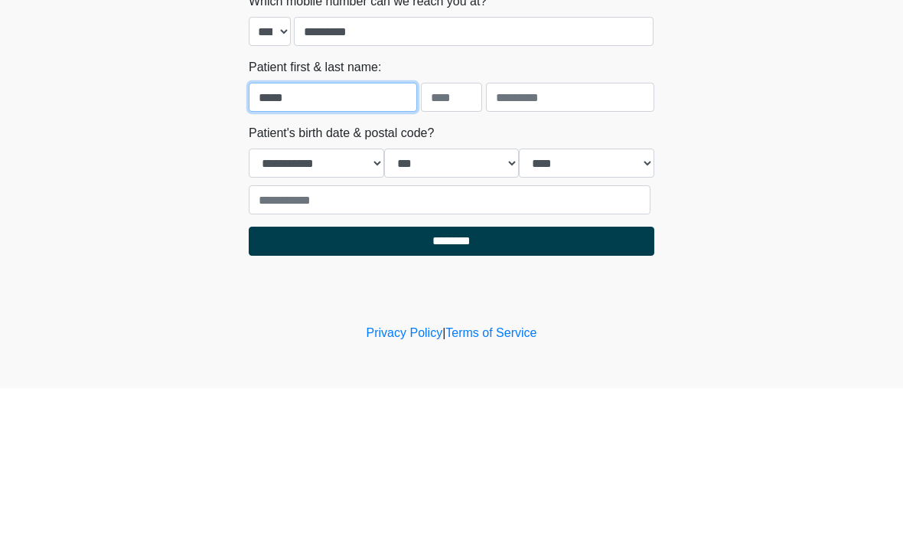
type input "*****"
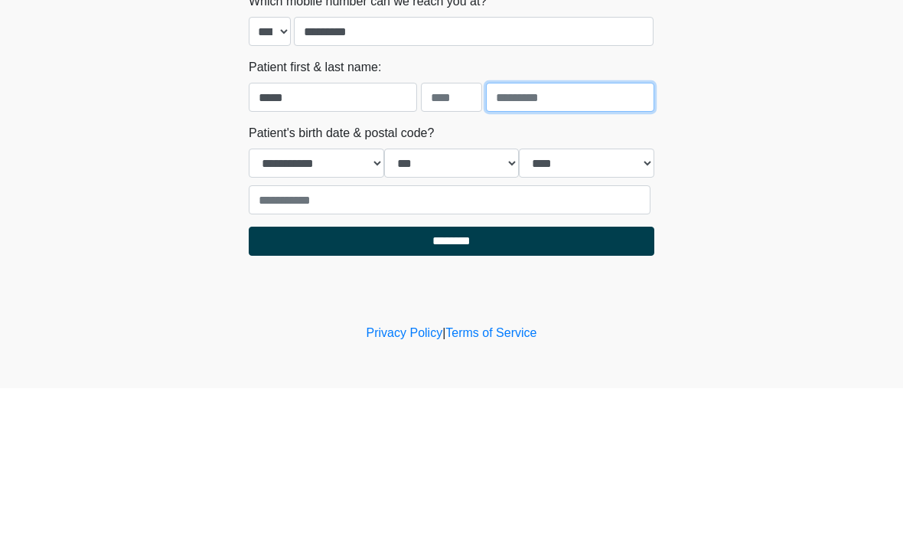
click at [583, 240] on input "text" at bounding box center [570, 254] width 168 height 29
type input "*********"
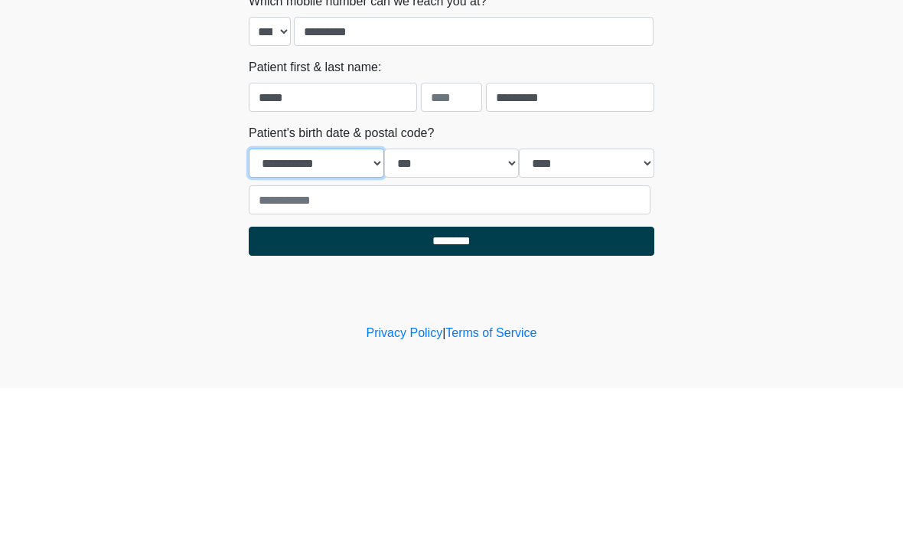
click at [328, 306] on select "**********" at bounding box center [317, 320] width 136 height 29
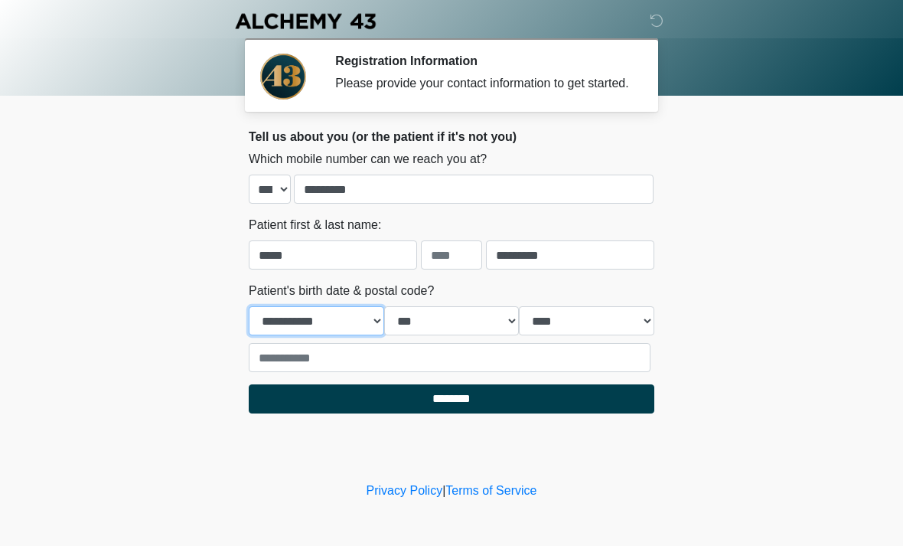
select select "**"
click at [469, 335] on select "*** * * * * * * * * * ** ** ** ** ** ** ** ** ** ** ** ** ** ** ** ** ** ** ** …" at bounding box center [452, 320] width 136 height 29
select select "**"
click at [607, 335] on select "**** **** **** **** **** **** **** **** **** **** **** **** **** **** **** ****…" at bounding box center [587, 320] width 136 height 29
click at [632, 335] on select "**** **** **** **** **** **** **** **** **** **** **** **** **** **** **** ****…" at bounding box center [587, 320] width 136 height 29
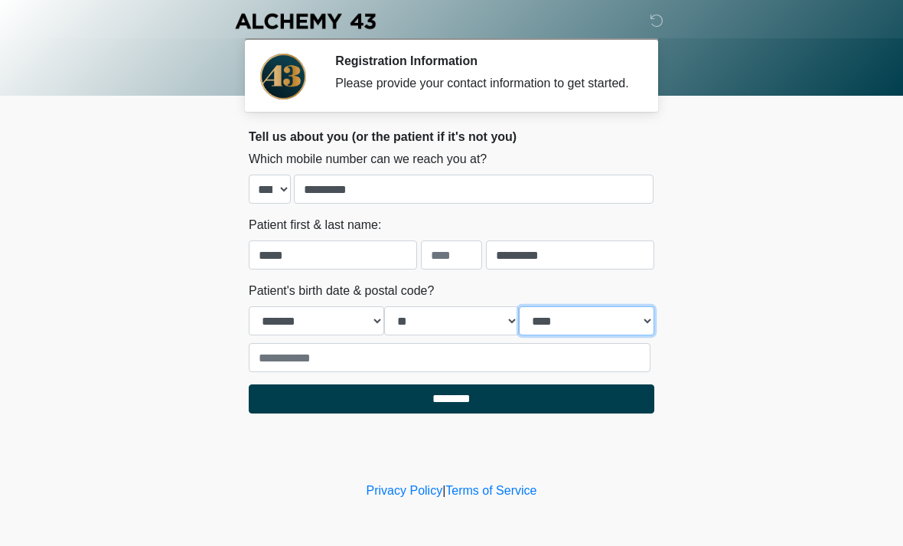
select select "****"
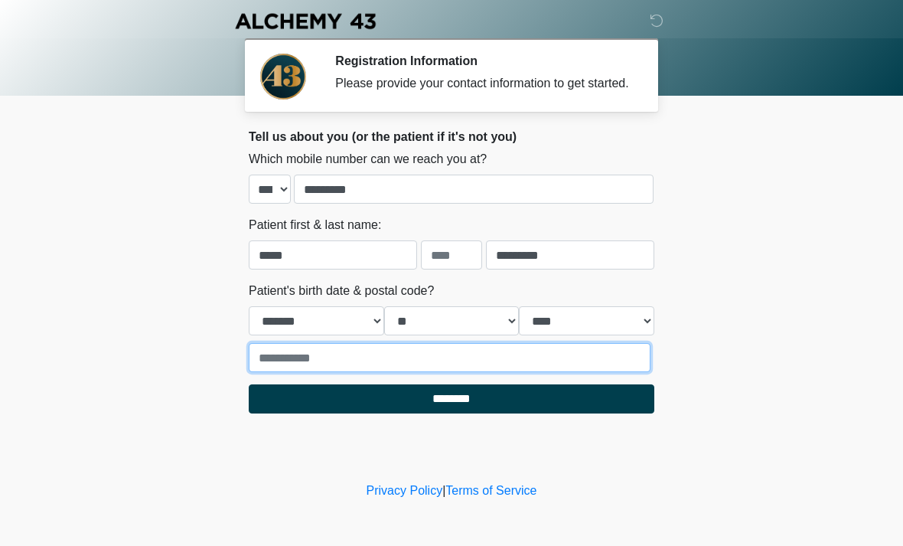
click at [501, 372] on input "text" at bounding box center [450, 357] width 402 height 29
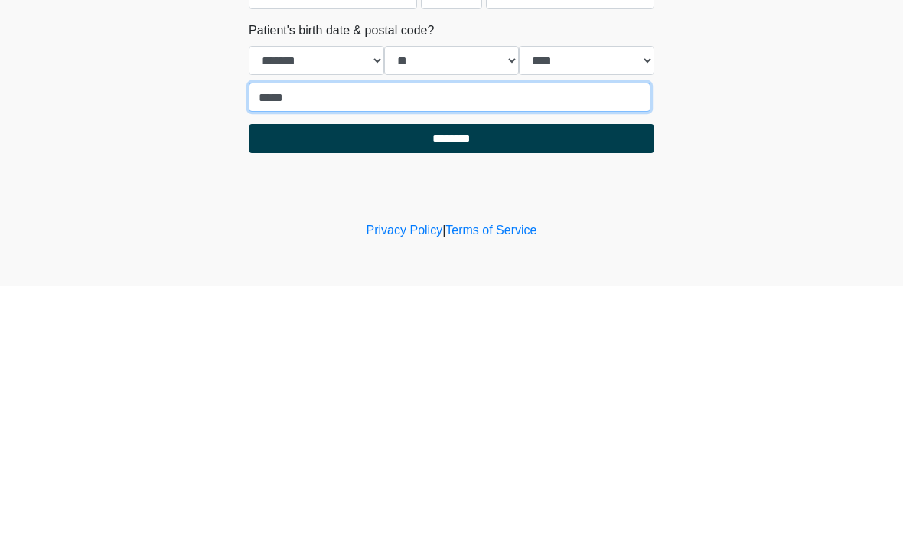
type input "*****"
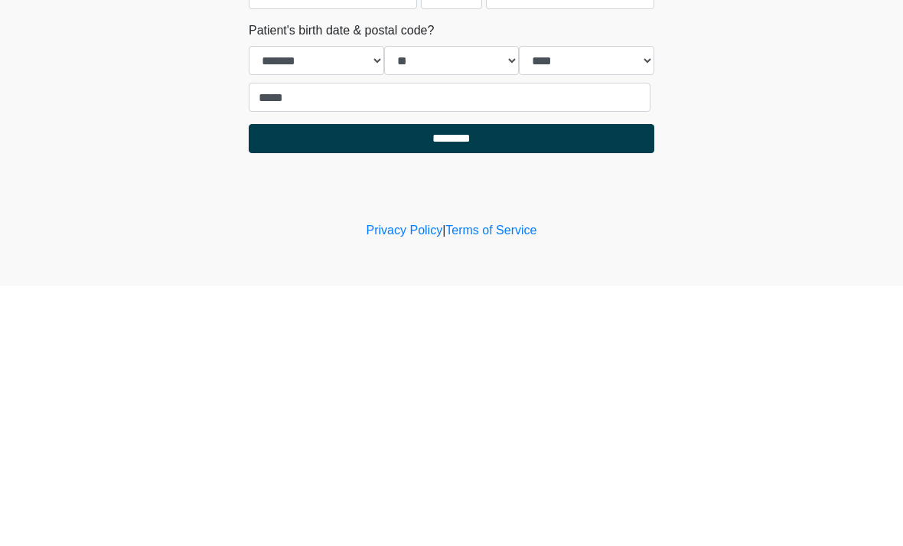
click at [483, 384] on input "********" at bounding box center [452, 398] width 406 height 29
